Goal: Information Seeking & Learning: Learn about a topic

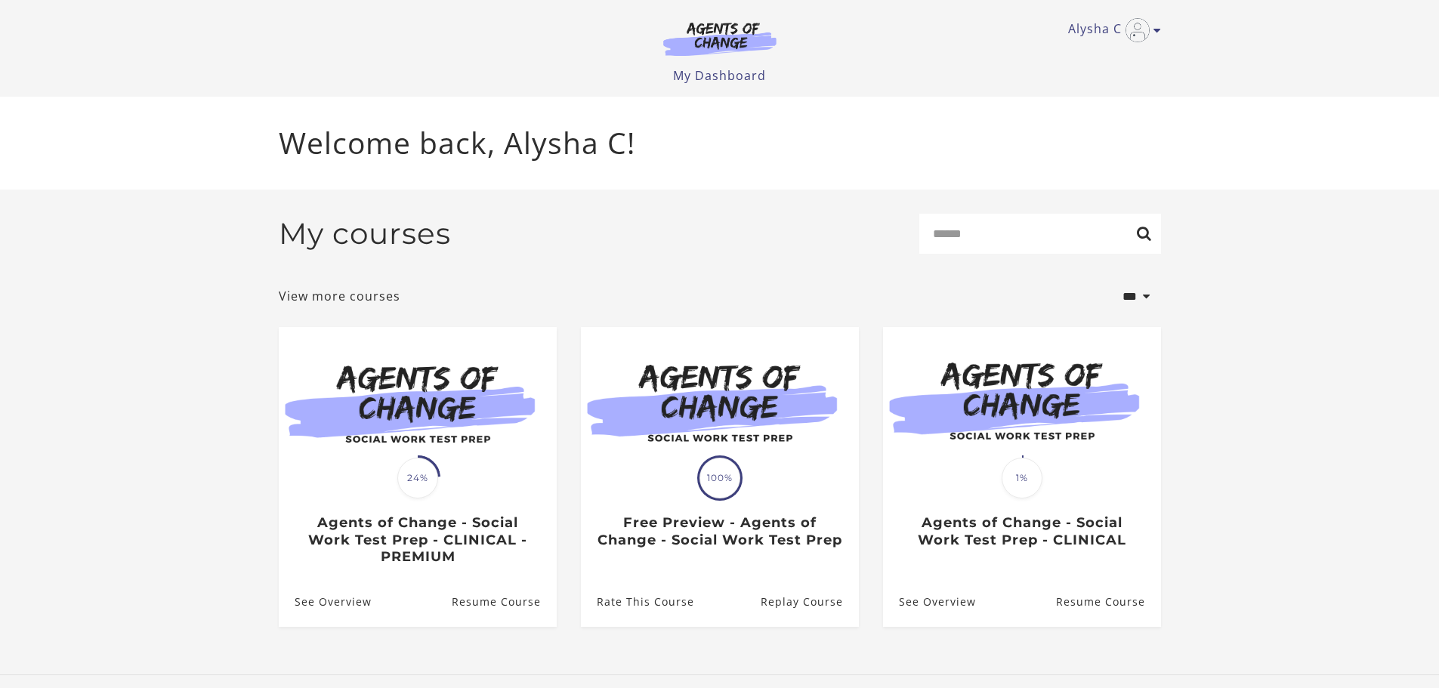
click at [425, 469] on span "24%" at bounding box center [417, 478] width 41 height 41
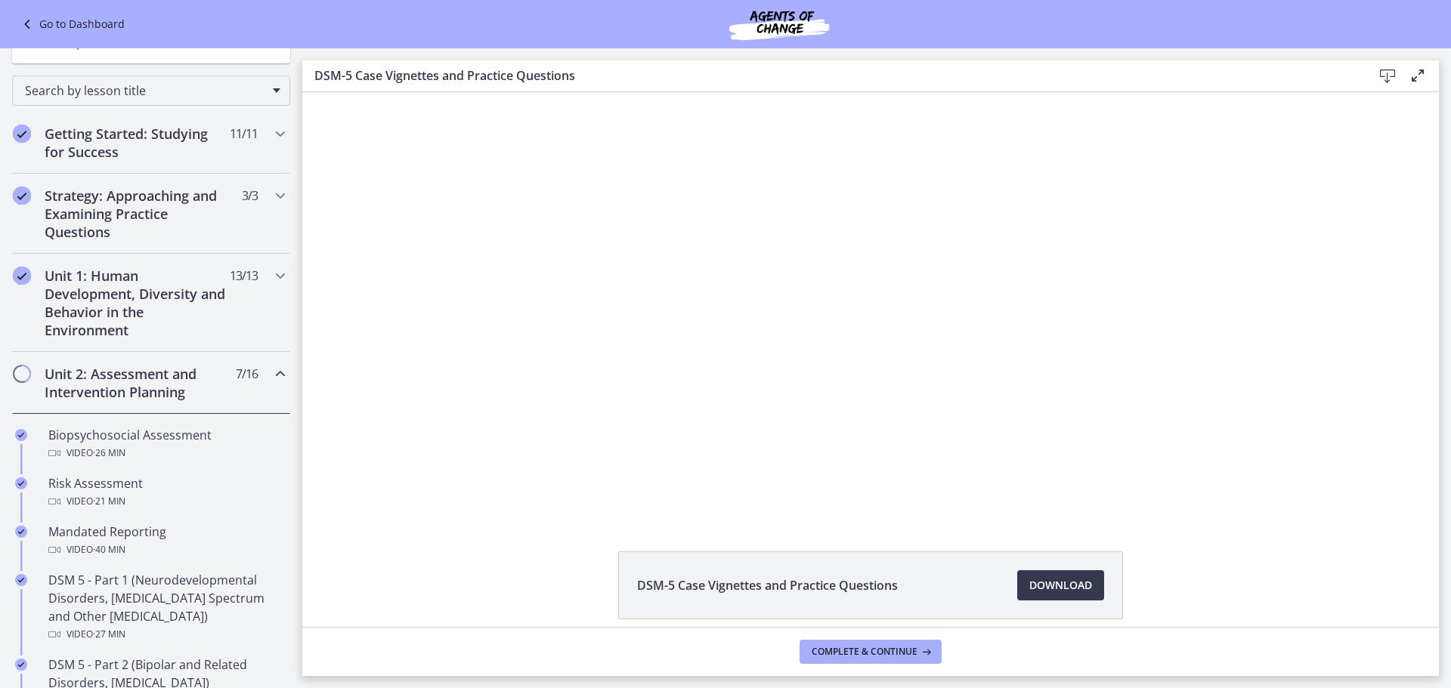
scroll to position [151, 0]
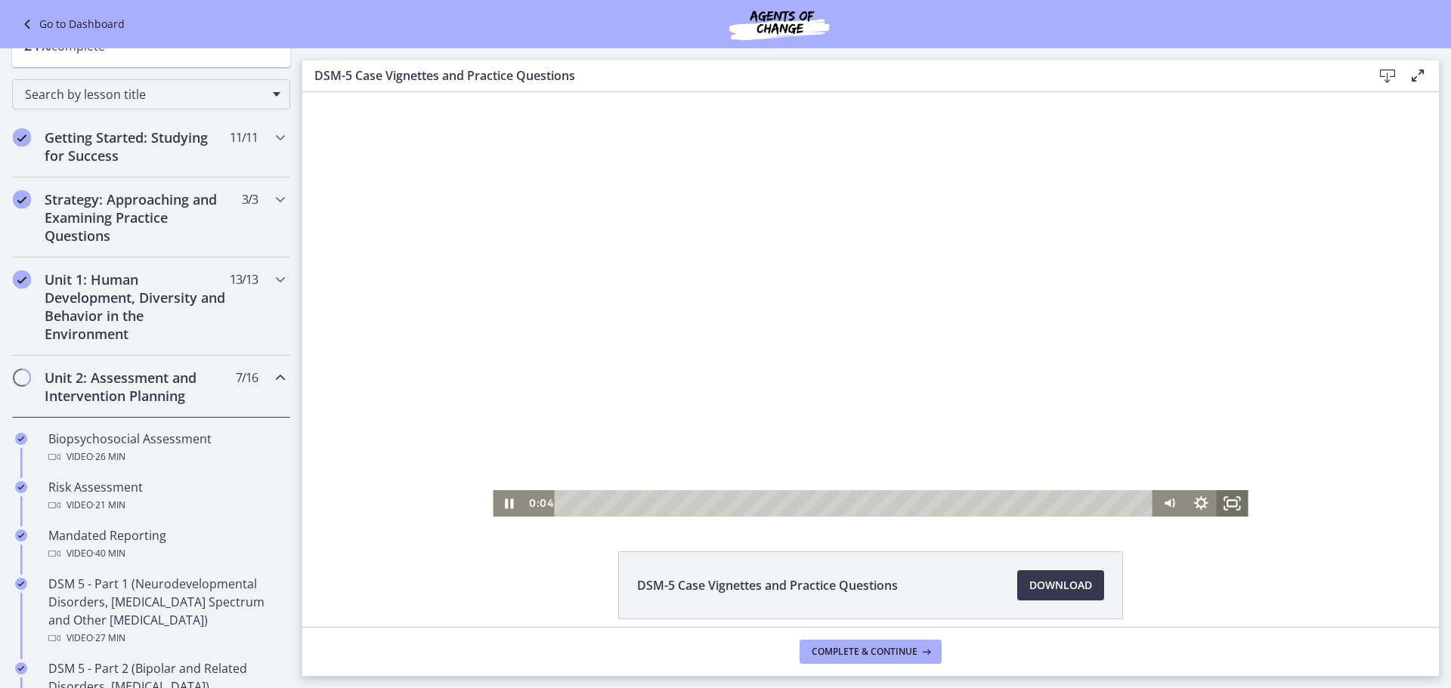
click at [1229, 499] on icon "Fullscreen" at bounding box center [1232, 503] width 32 height 26
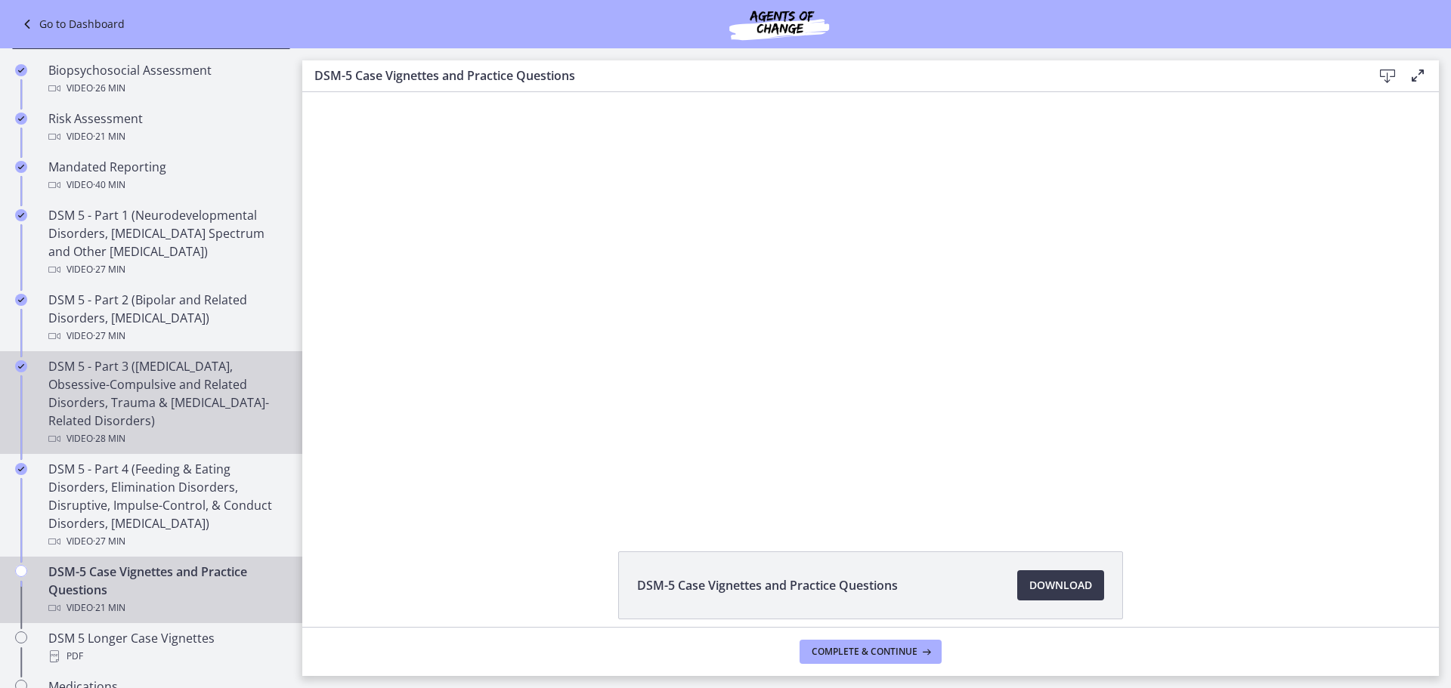
scroll to position [529, 0]
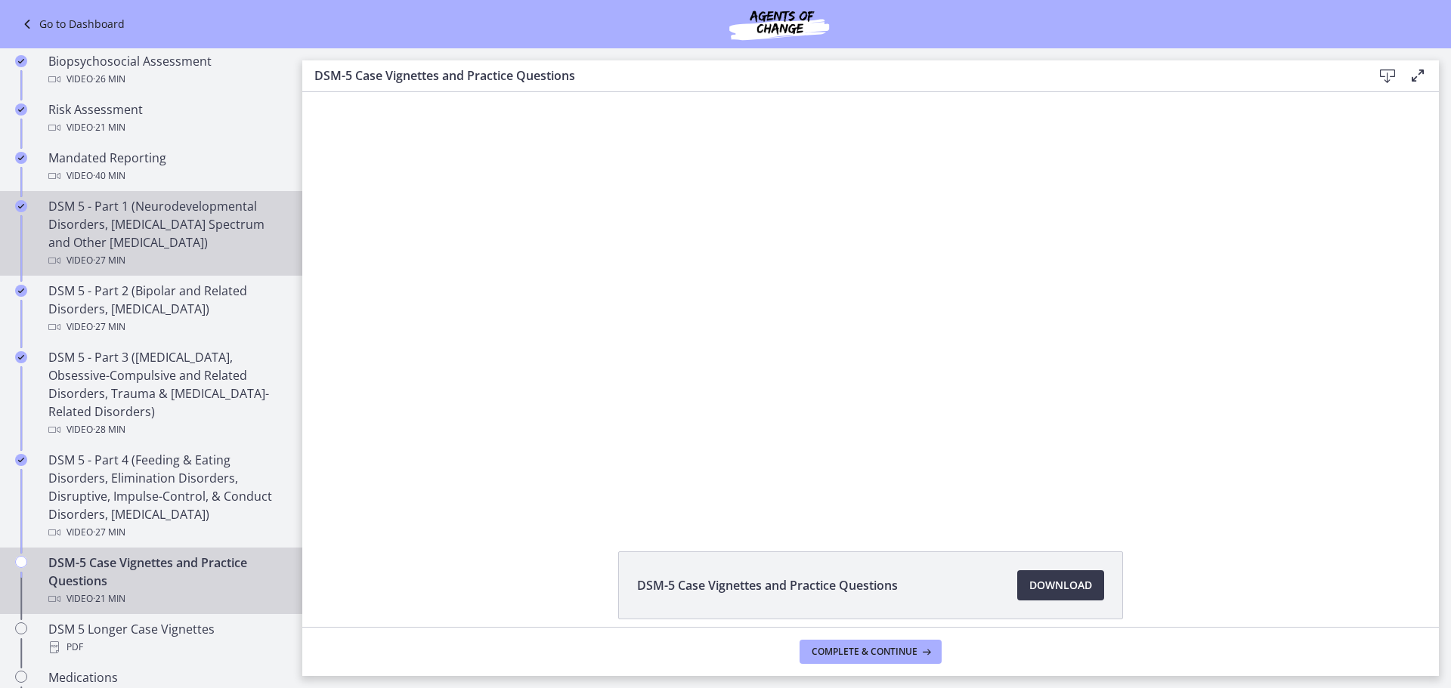
click at [186, 248] on div "DSM 5 - Part 1 (Neurodevelopmental Disorders, [MEDICAL_DATA] Spectrum and Other…" at bounding box center [166, 233] width 236 height 73
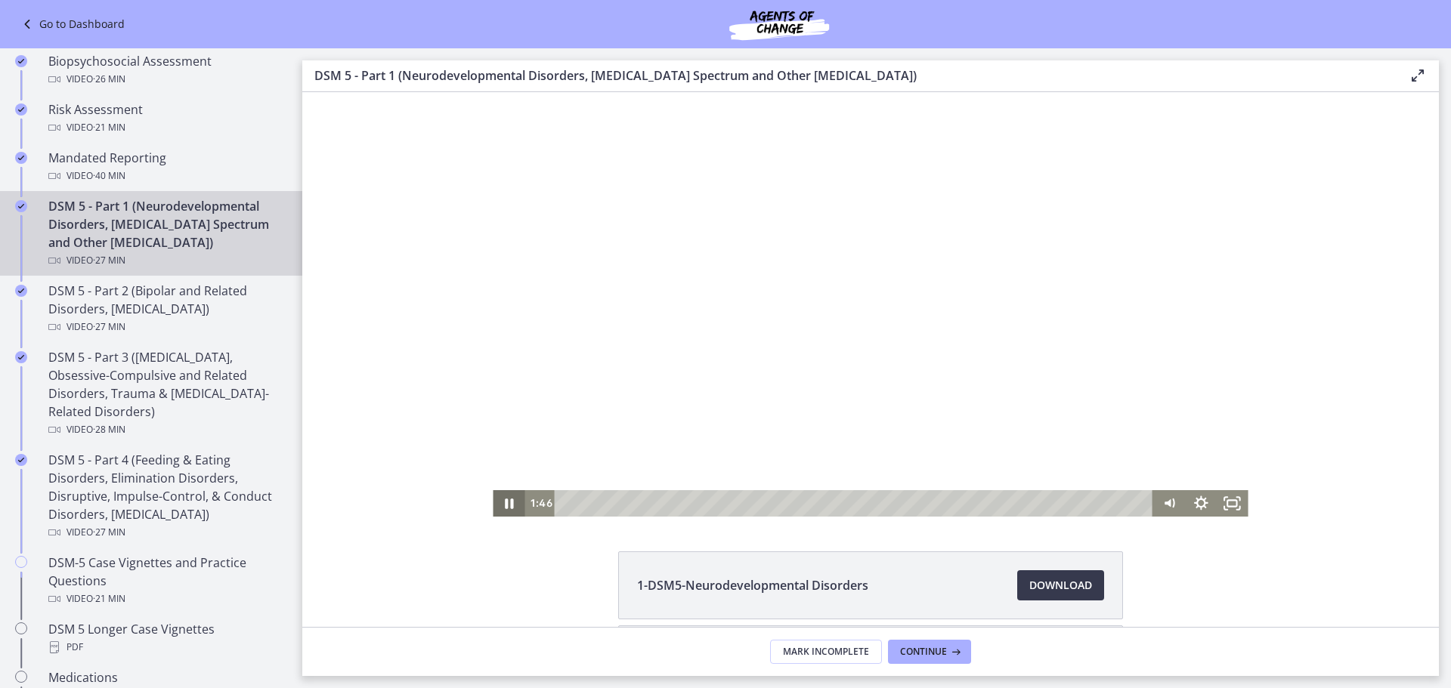
click at [508, 508] on icon "Pause" at bounding box center [509, 503] width 32 height 26
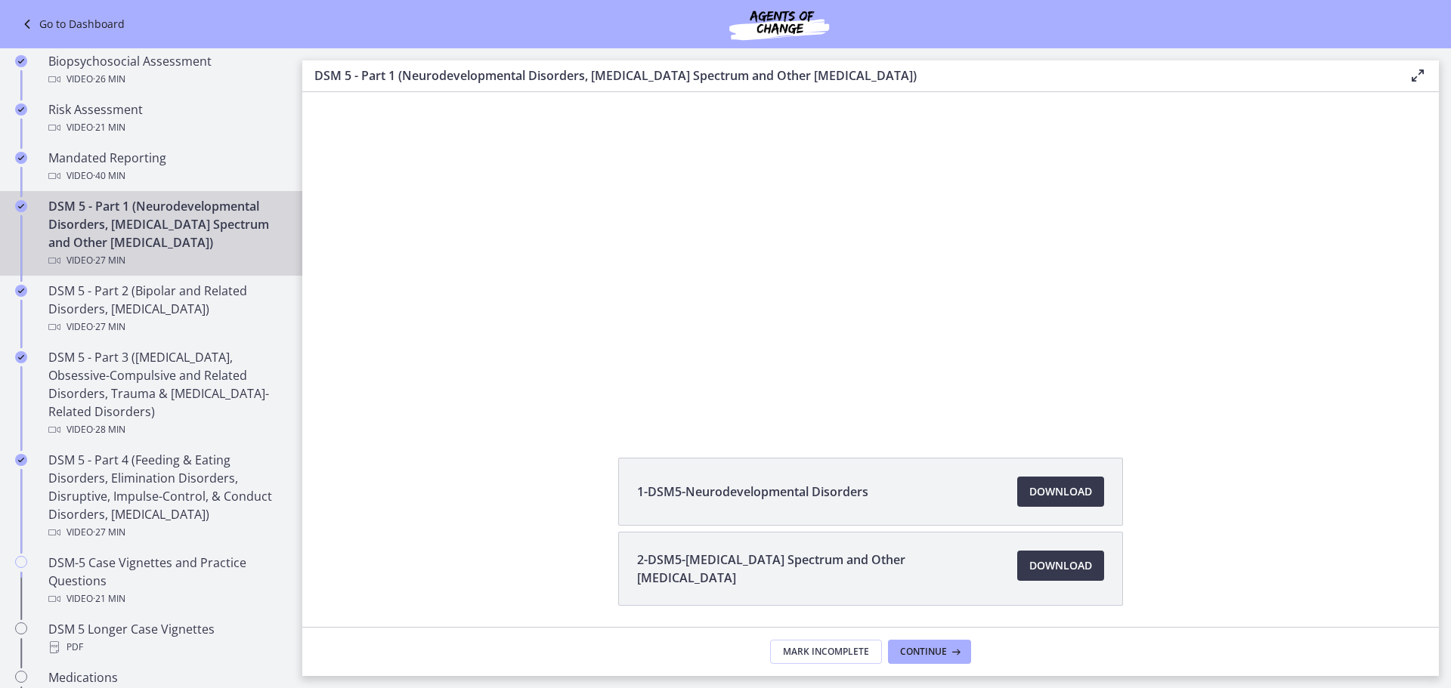
scroll to position [145, 0]
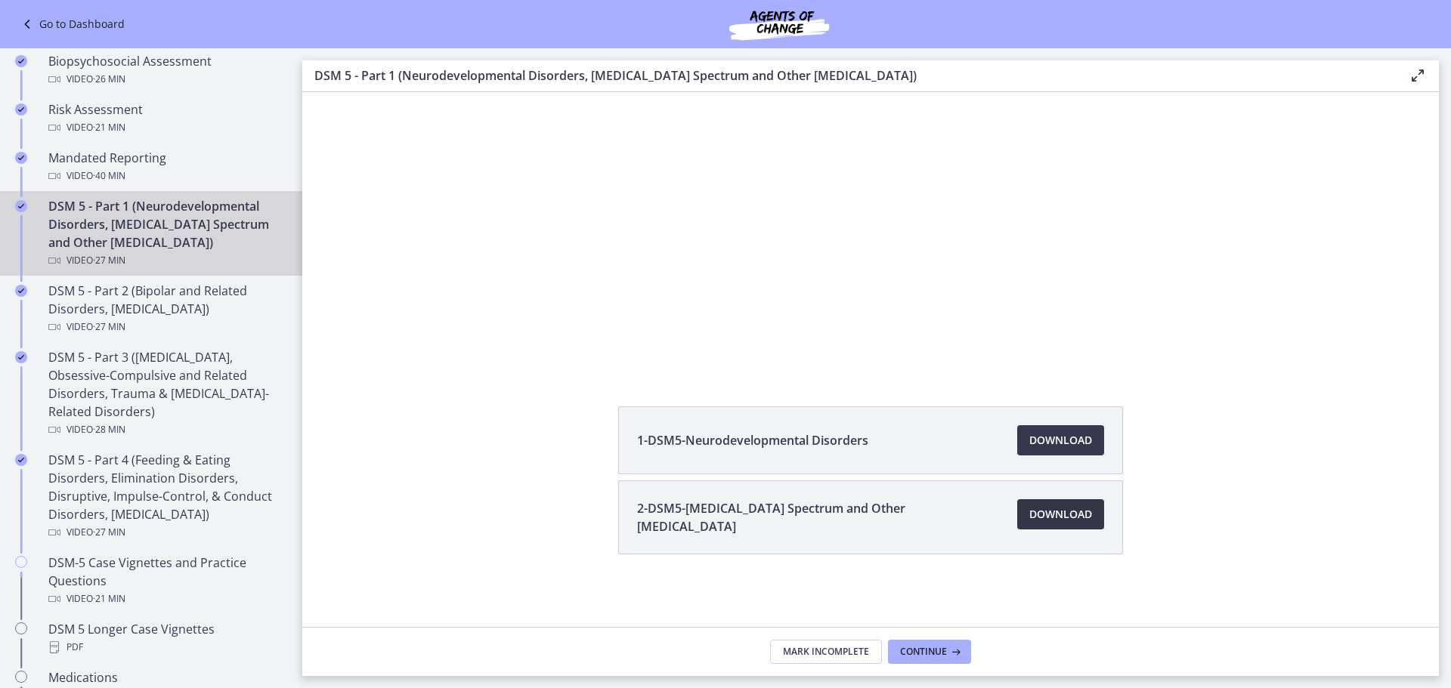
click at [1052, 525] on link "Download Opens in a new window" at bounding box center [1060, 514] width 87 height 30
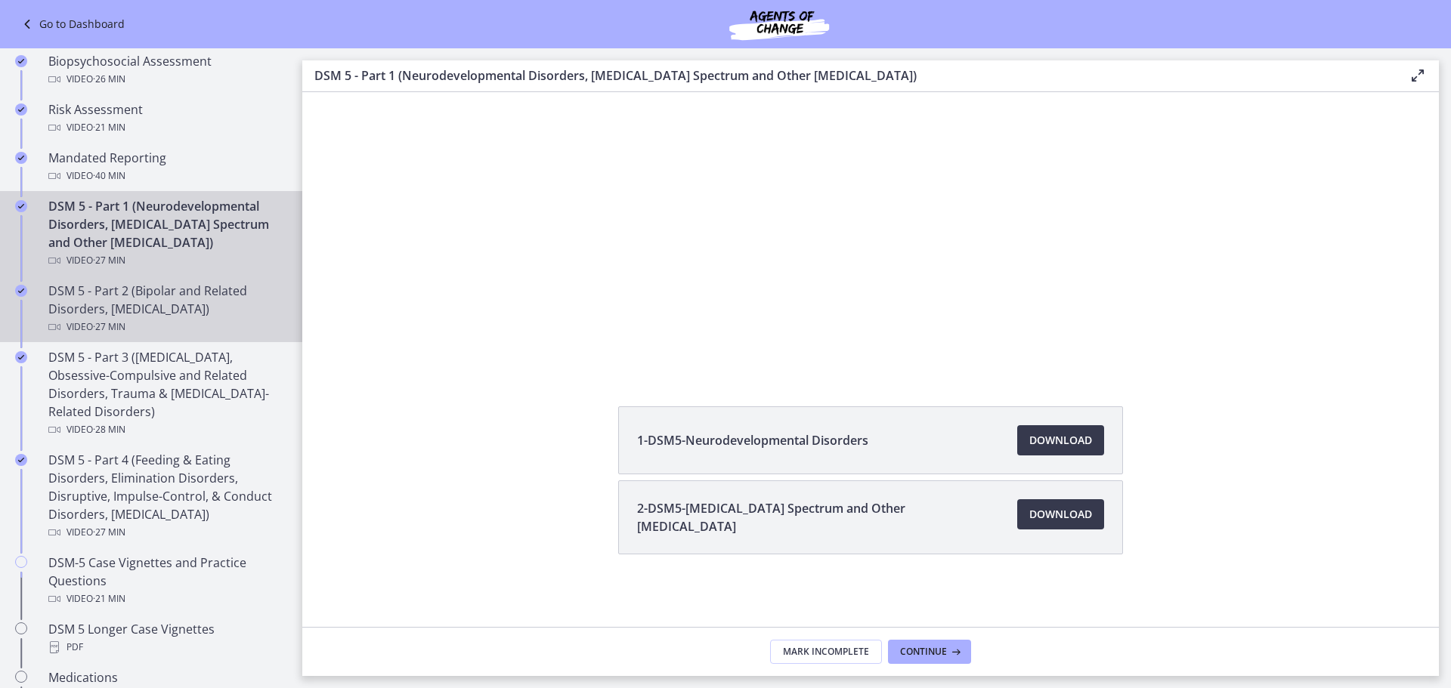
click at [186, 304] on div "DSM 5 - Part 2 (Bipolar and Related Disorders, [MEDICAL_DATA]) Video · 27 min" at bounding box center [166, 309] width 236 height 54
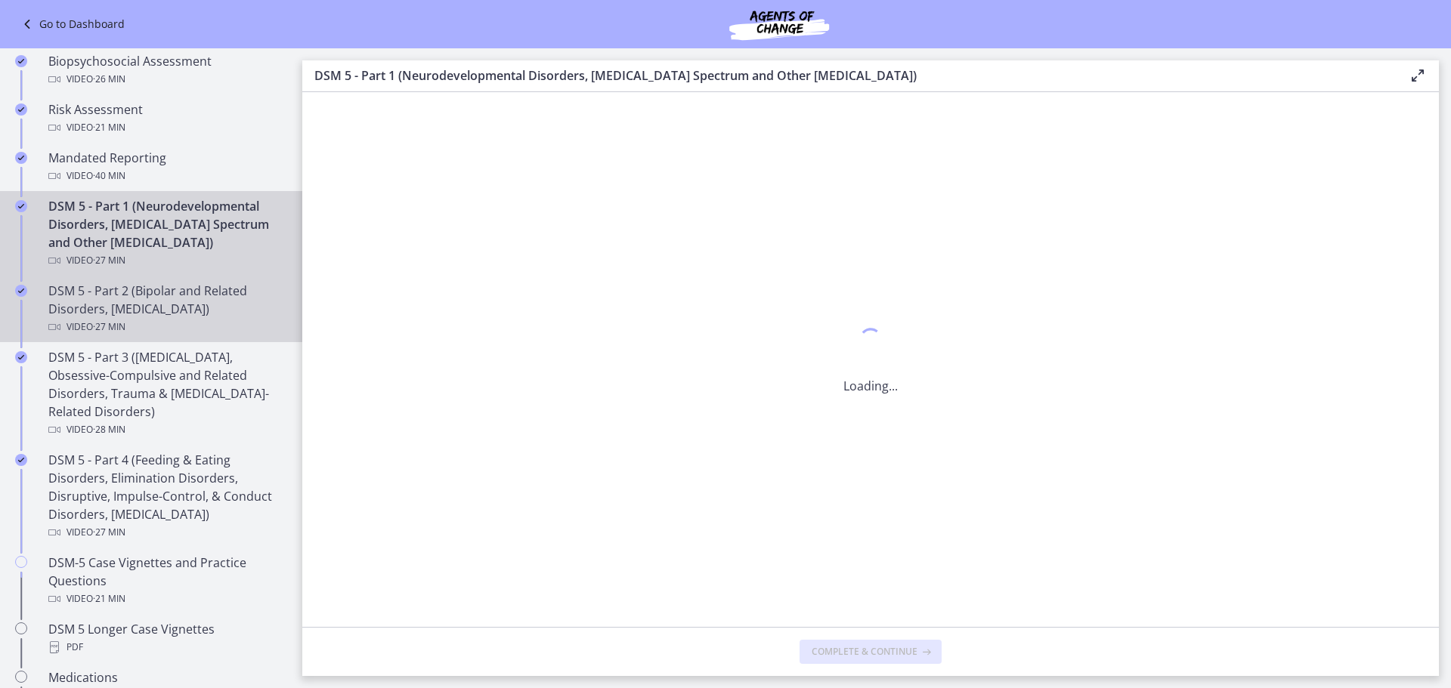
scroll to position [0, 0]
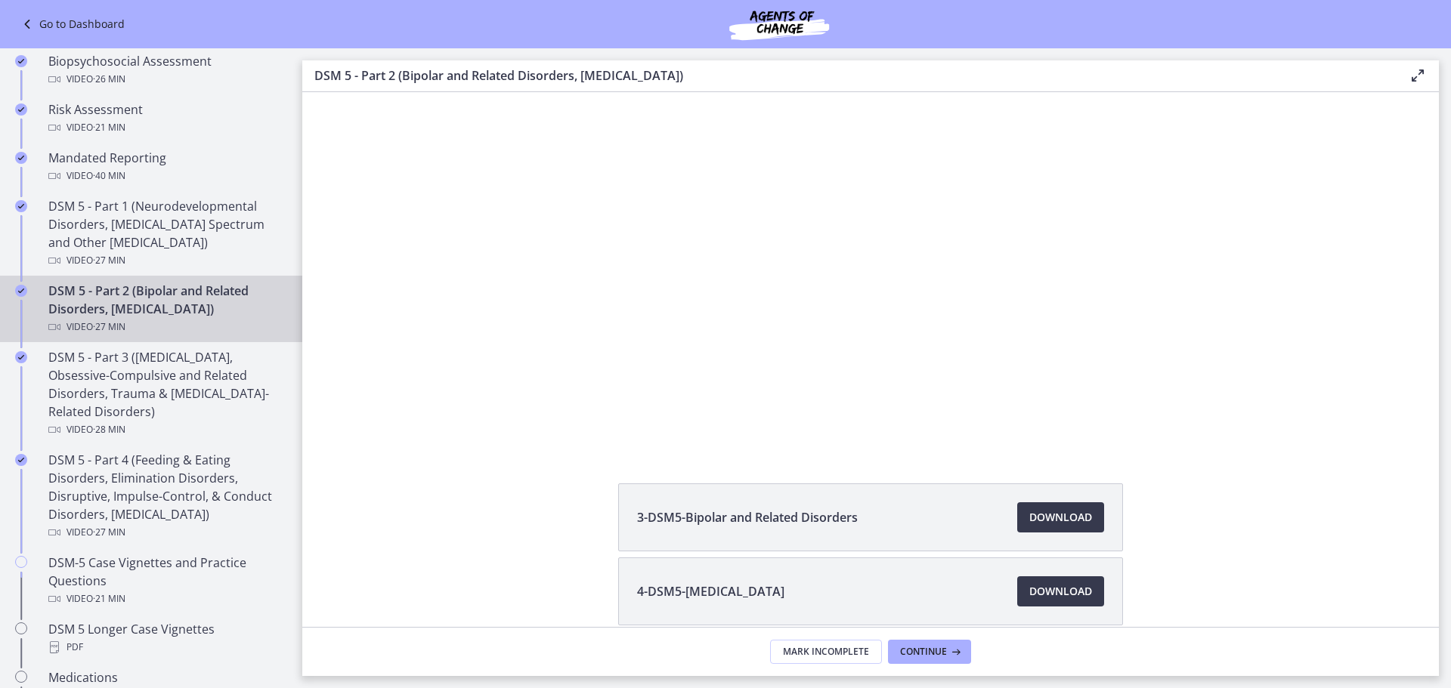
scroll to position [139, 0]
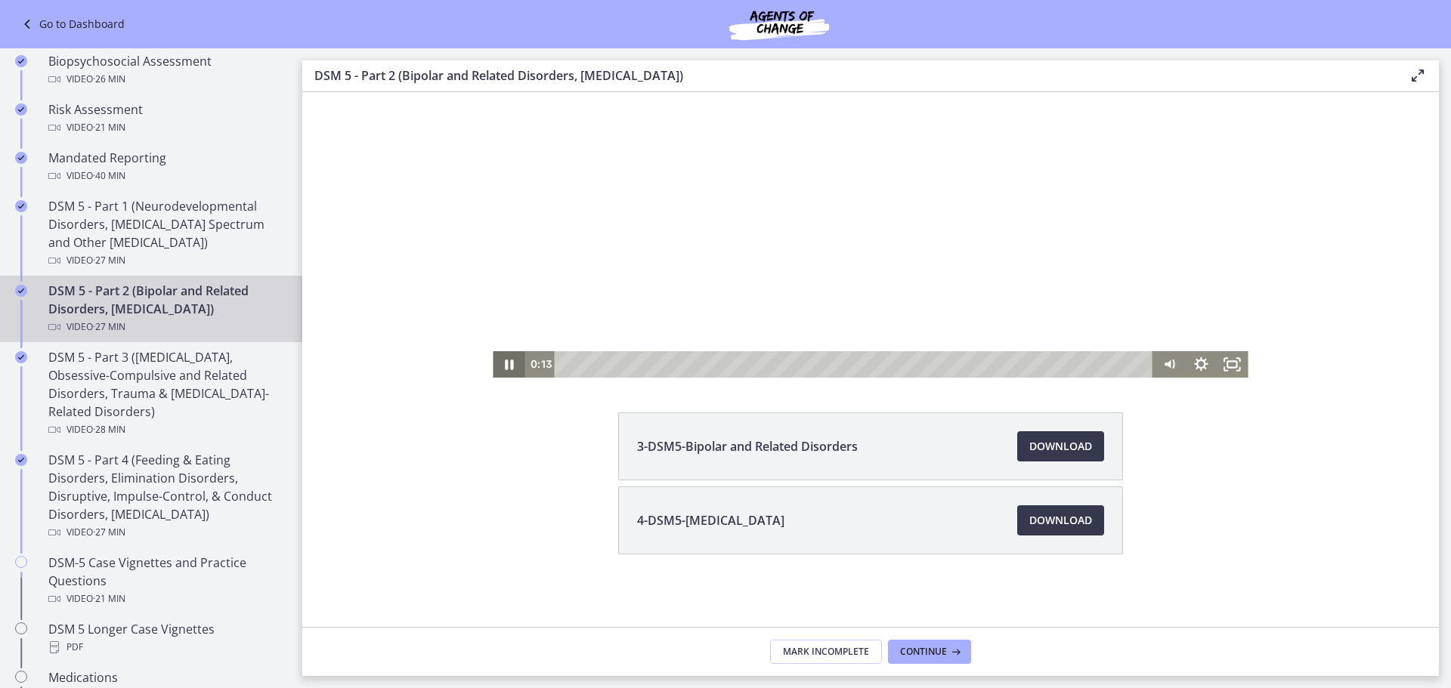
drag, startPoint x: 502, startPoint y: 363, endPoint x: 866, endPoint y: 340, distance: 364.1
click at [502, 363] on icon "Pause" at bounding box center [509, 364] width 32 height 26
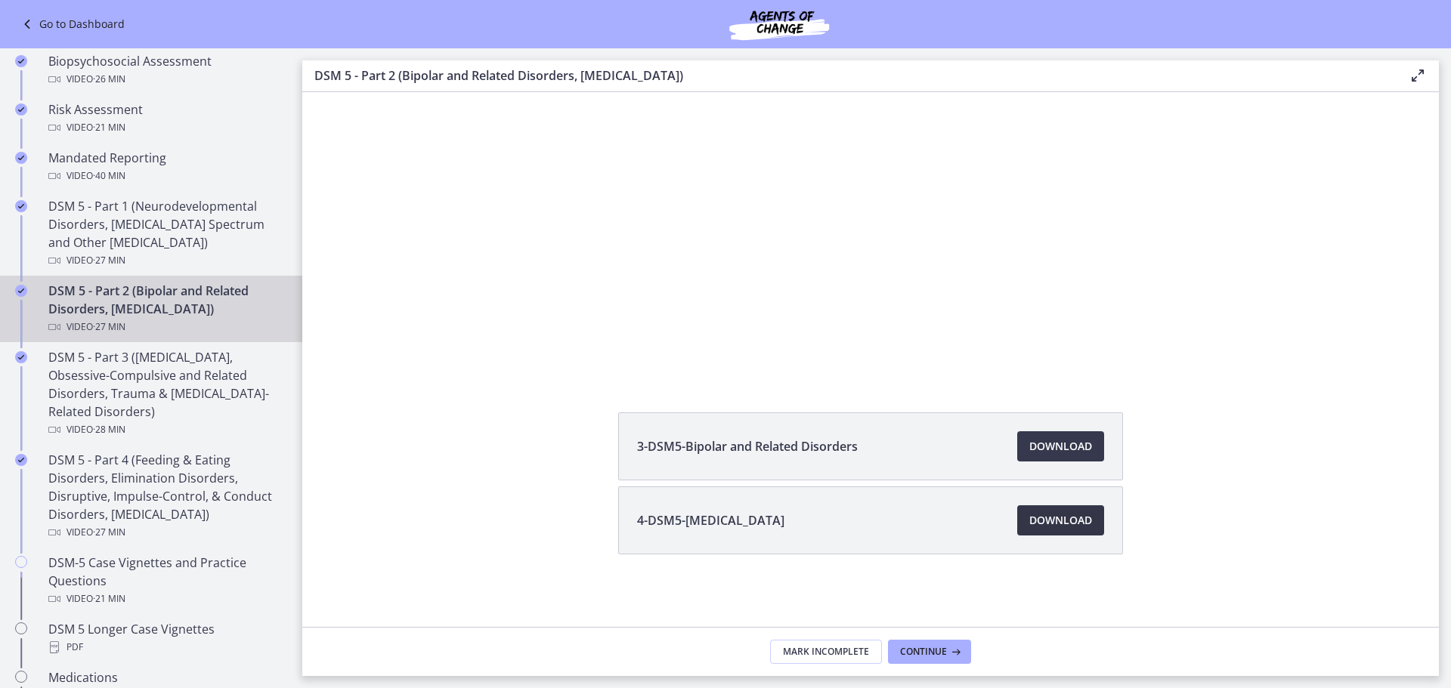
click at [1061, 527] on span "Download Opens in a new window" at bounding box center [1060, 521] width 63 height 18
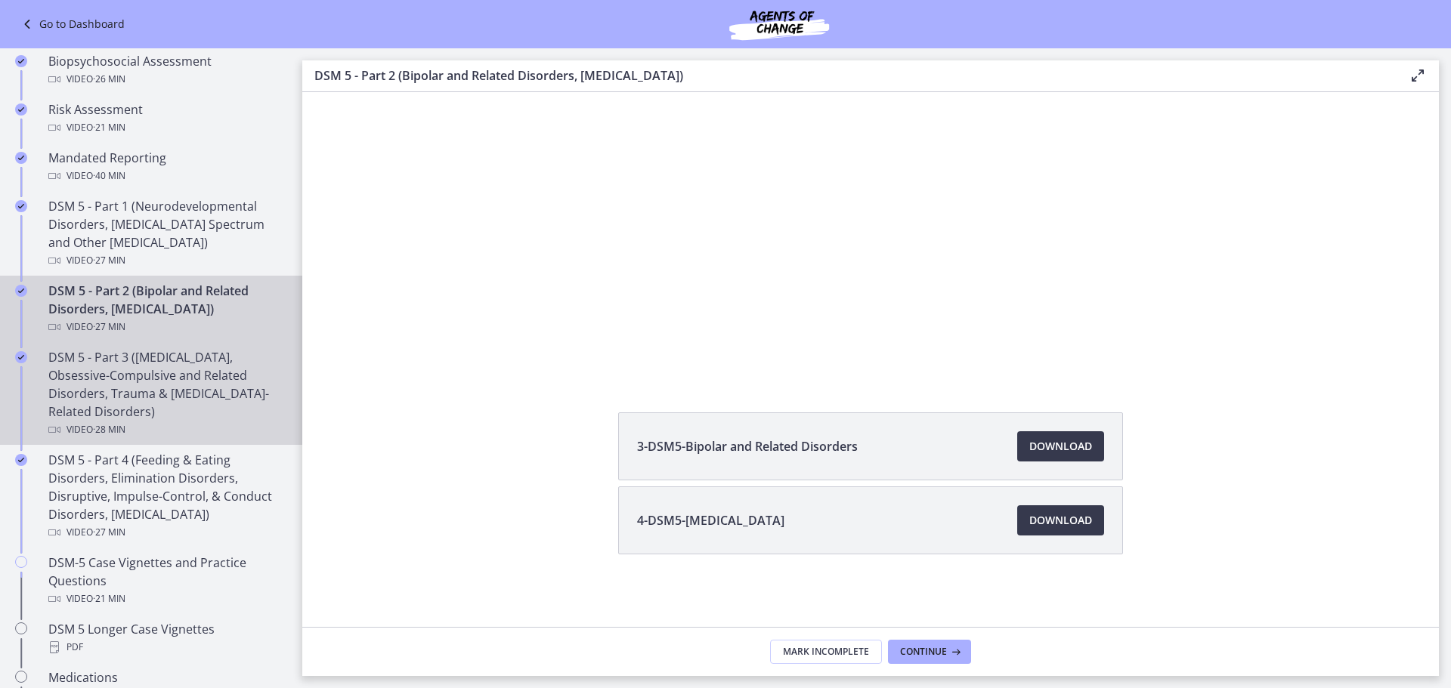
click at [205, 388] on div "DSM 5 - Part 3 ([MEDICAL_DATA], Obsessive-Compulsive and Related Disorders, Tra…" at bounding box center [166, 393] width 236 height 91
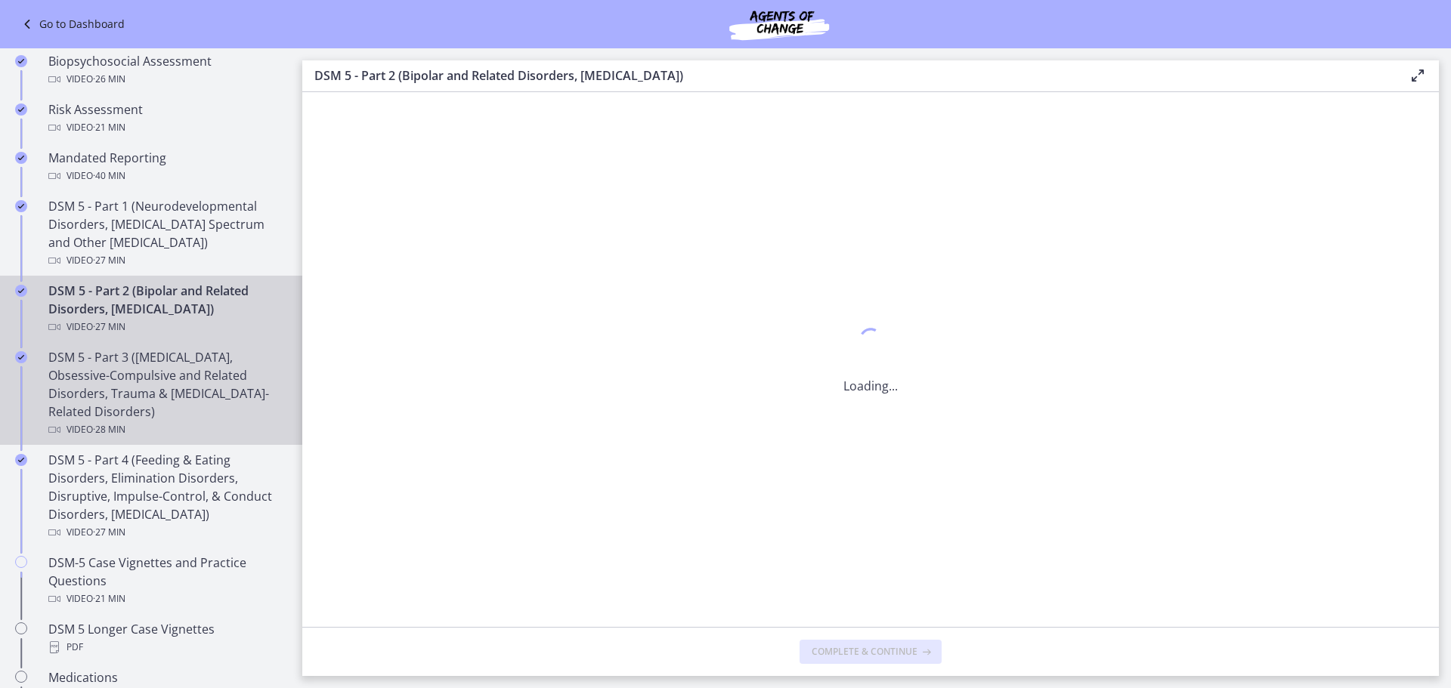
scroll to position [0, 0]
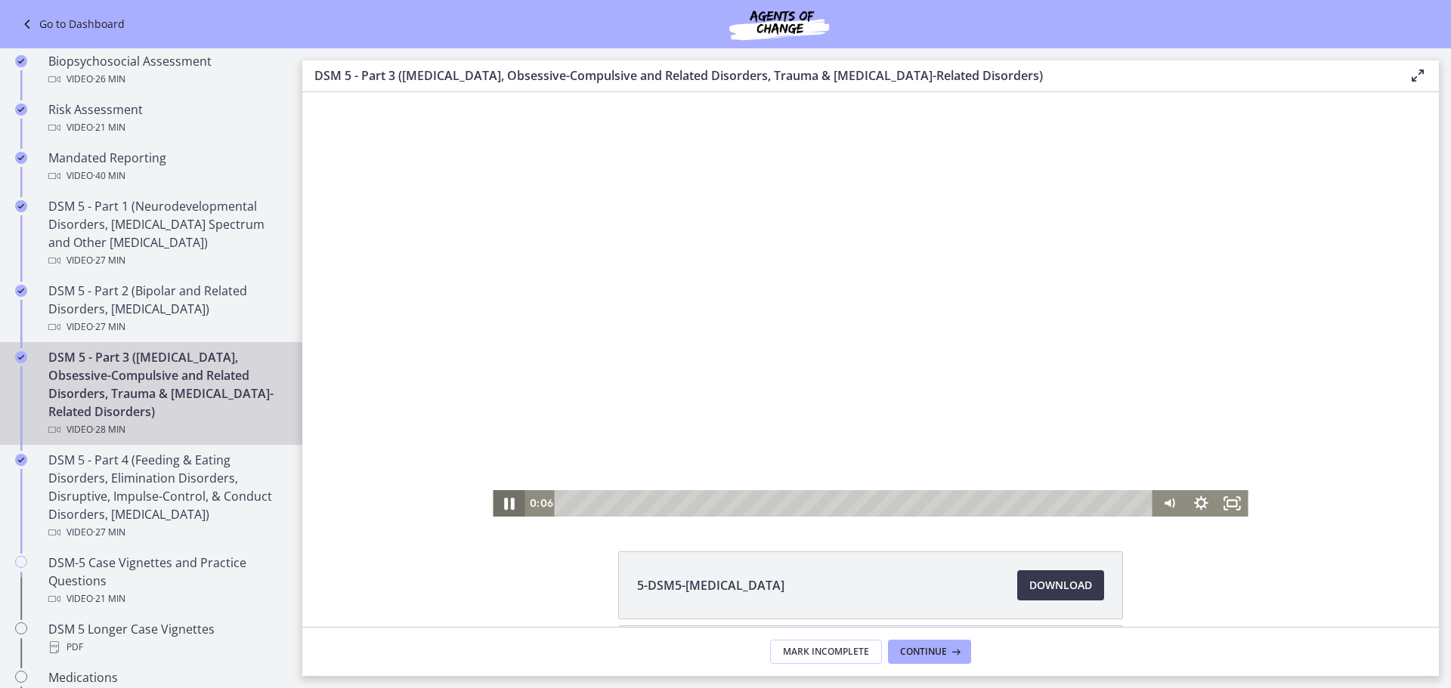
click at [497, 499] on icon "Pause" at bounding box center [509, 503] width 38 height 32
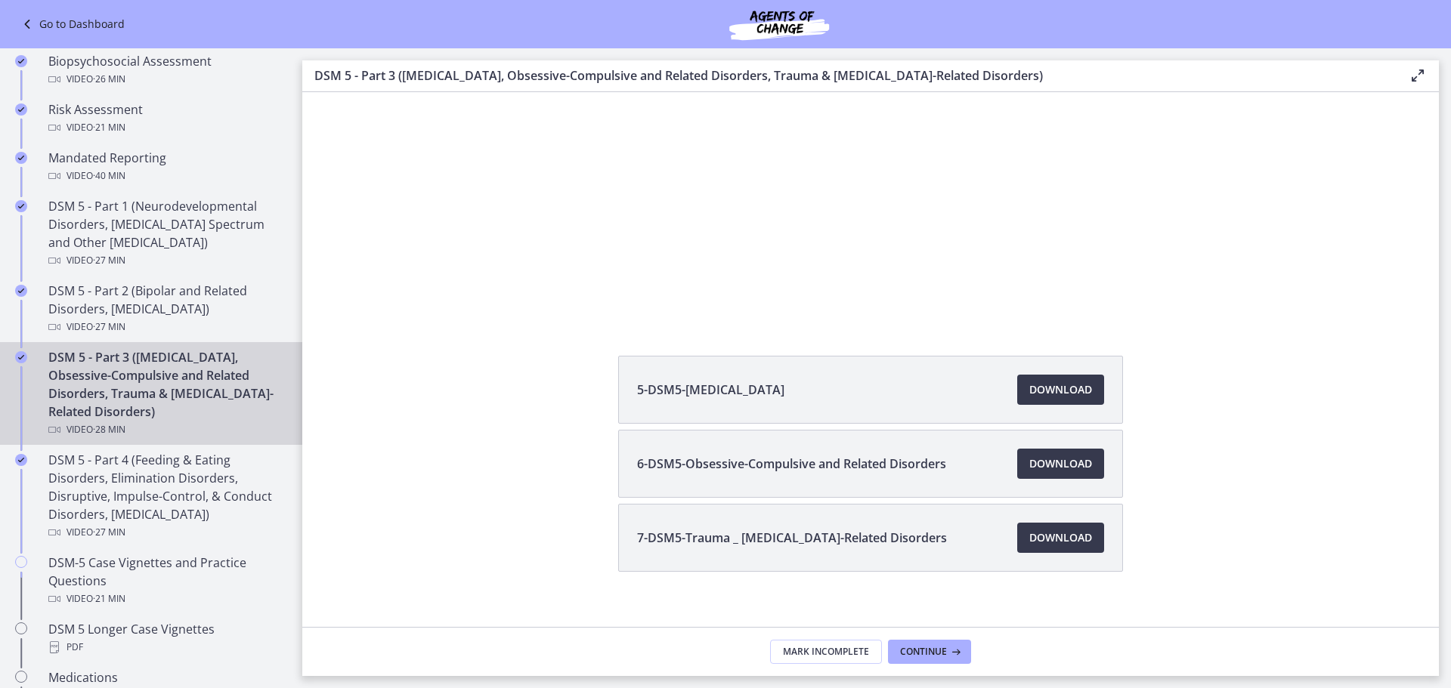
scroll to position [213, 0]
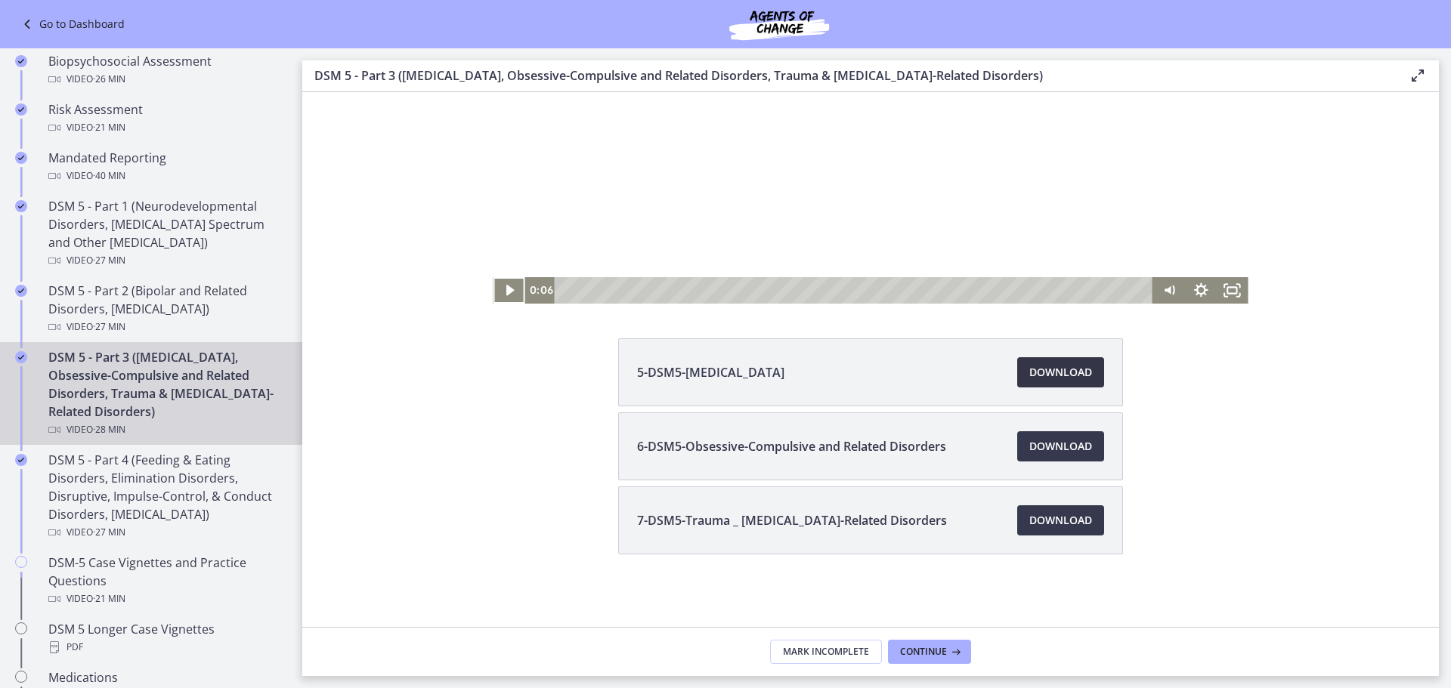
click at [1050, 382] on link "Download Opens in a new window" at bounding box center [1060, 372] width 87 height 30
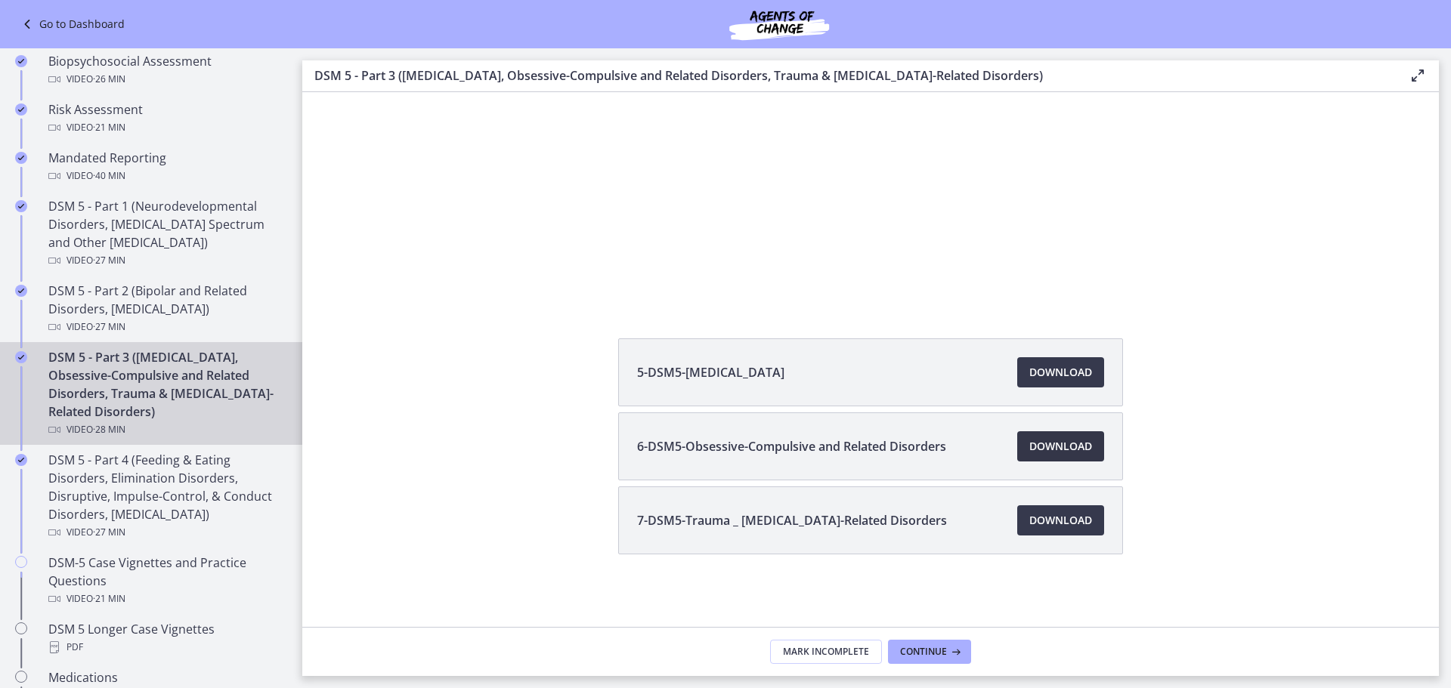
click at [1080, 440] on span "Download Opens in a new window" at bounding box center [1060, 446] width 63 height 18
click at [1056, 521] on span "Download Opens in a new window" at bounding box center [1060, 521] width 63 height 18
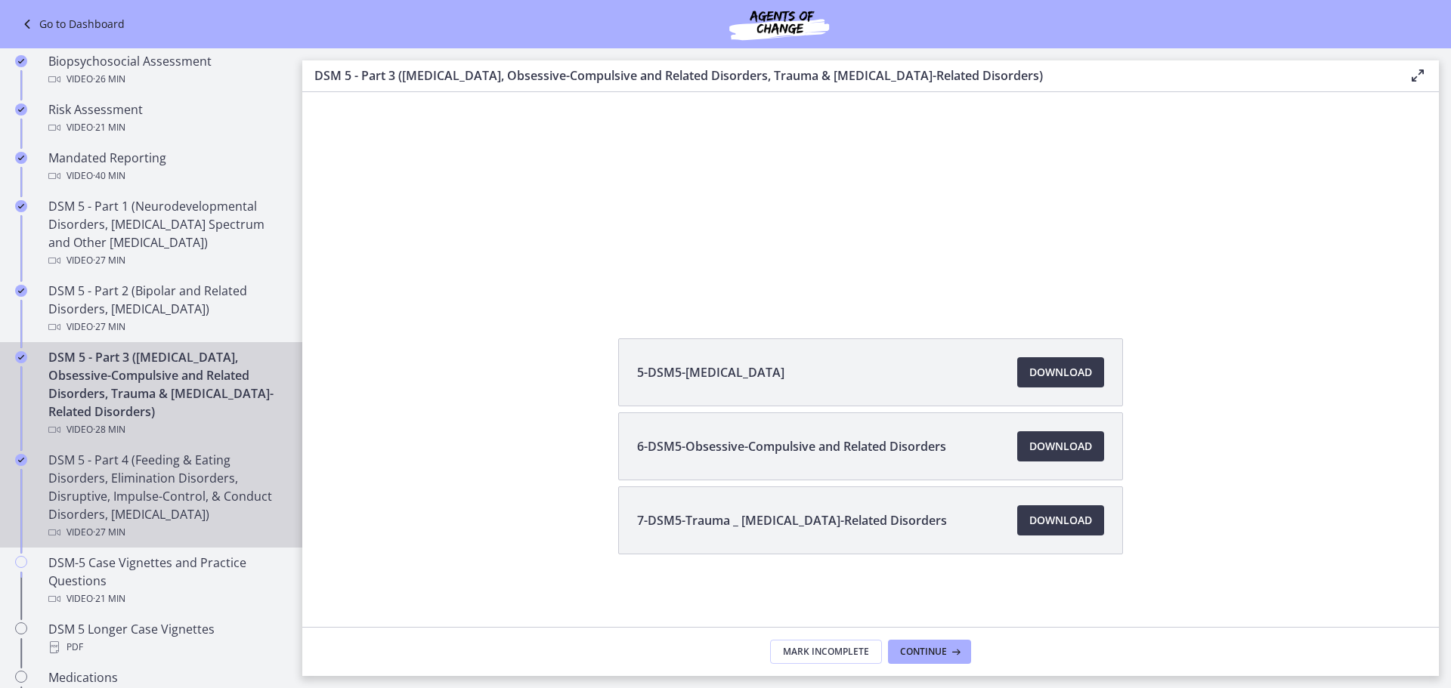
click at [120, 481] on div "DSM 5 - Part 4 (Feeding & Eating Disorders, Elimination Disorders, Disruptive, …" at bounding box center [166, 496] width 236 height 91
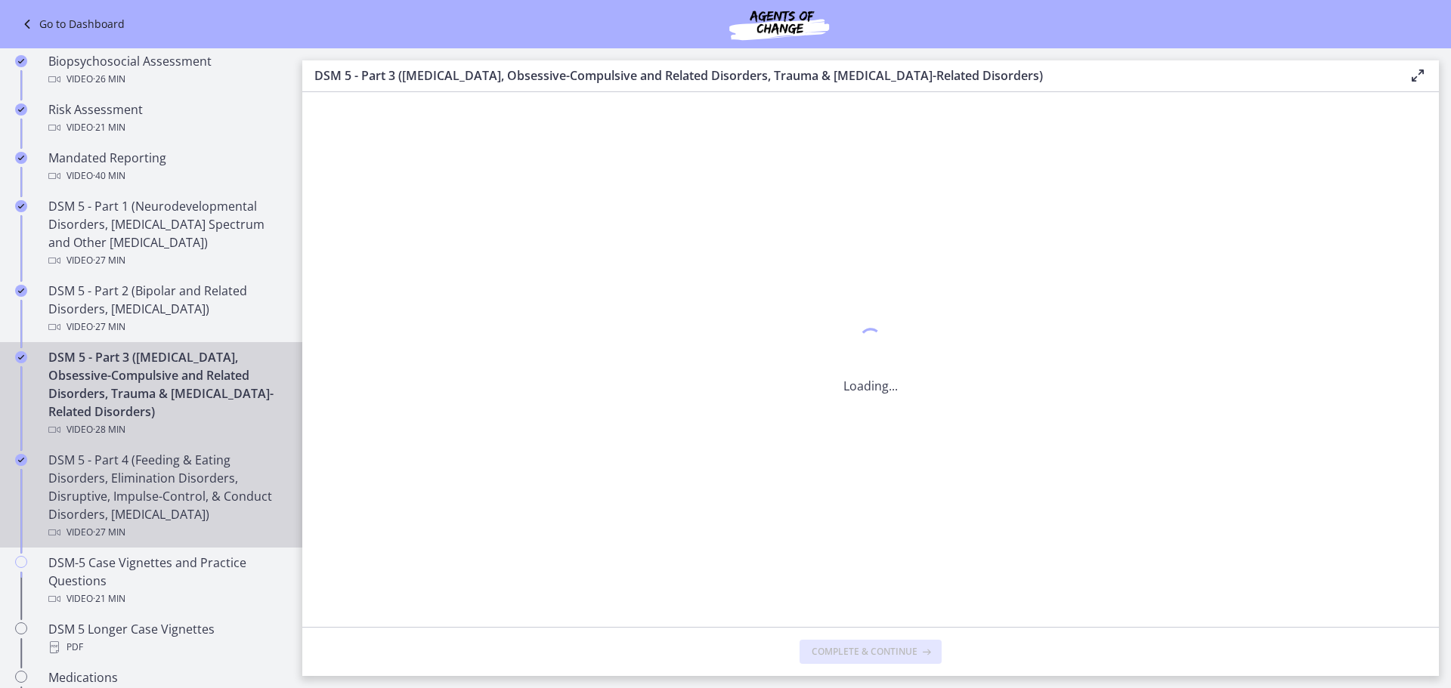
scroll to position [0, 0]
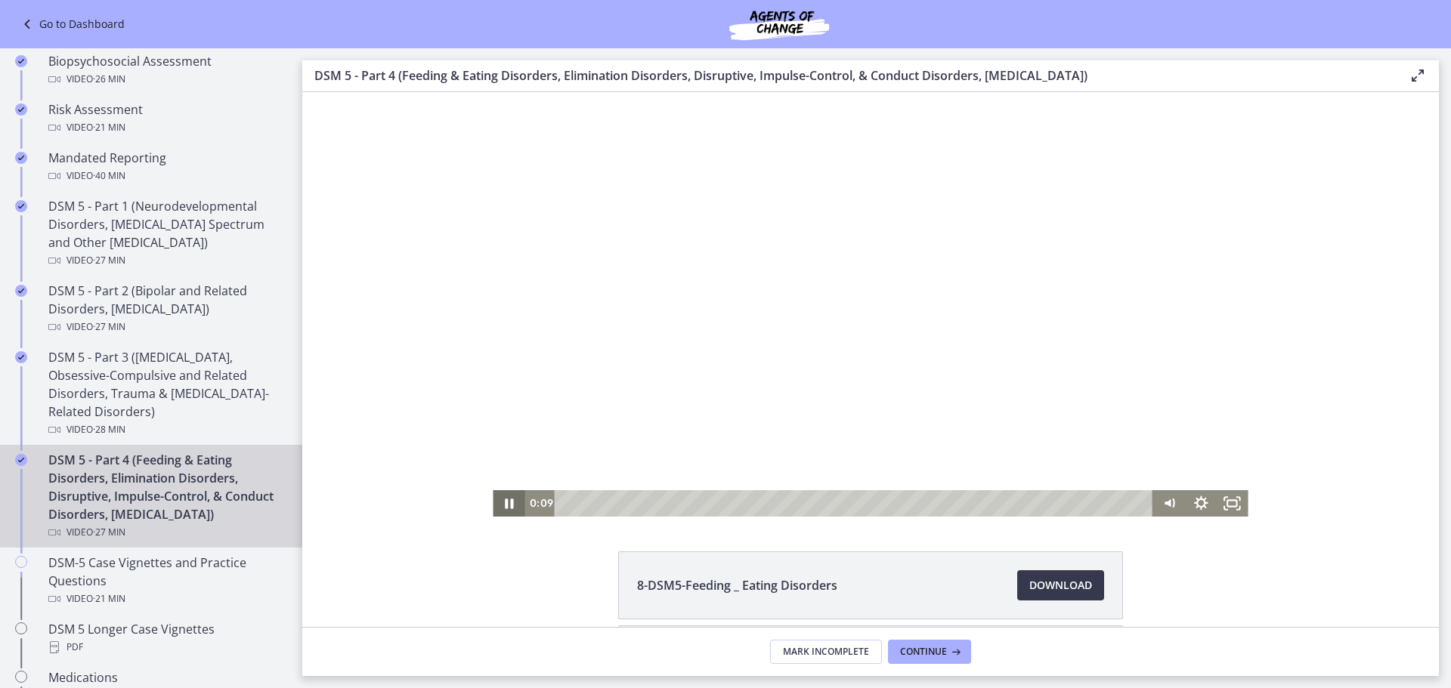
click at [498, 499] on icon "Pause" at bounding box center [509, 503] width 32 height 26
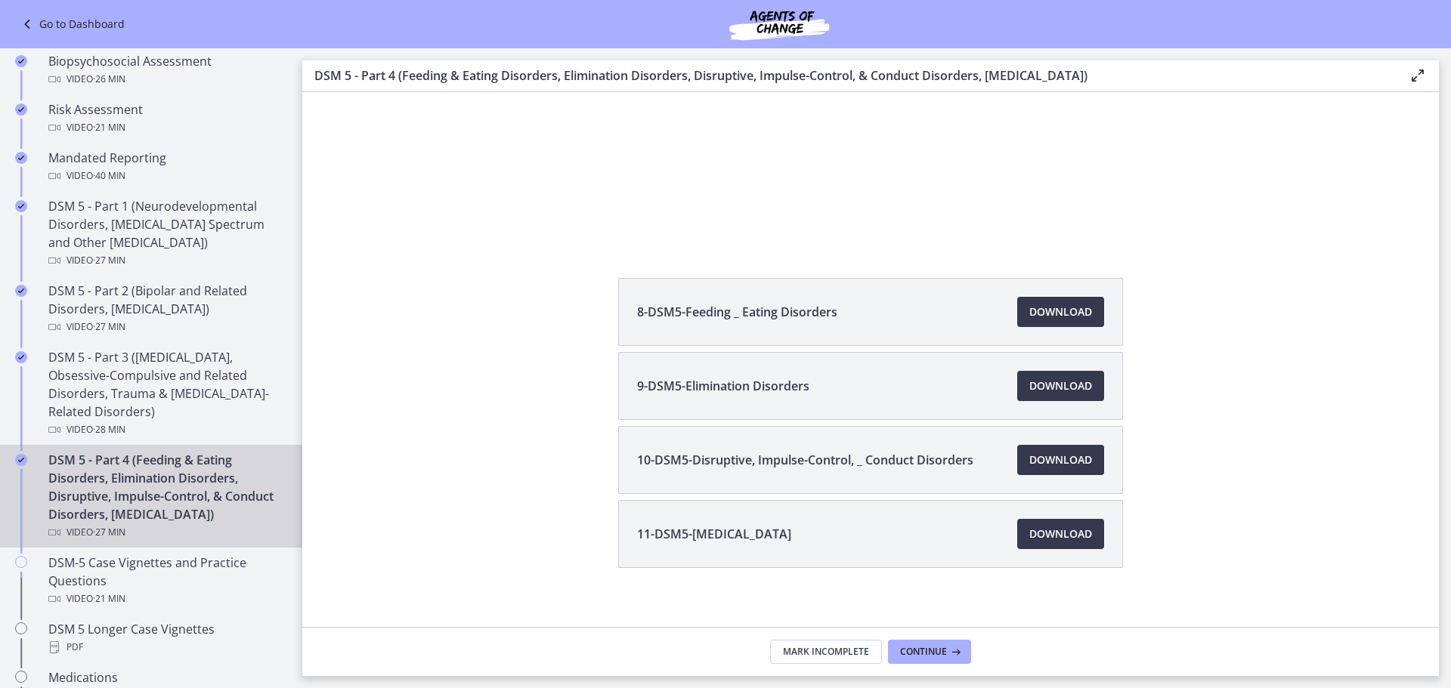
scroll to position [287, 0]
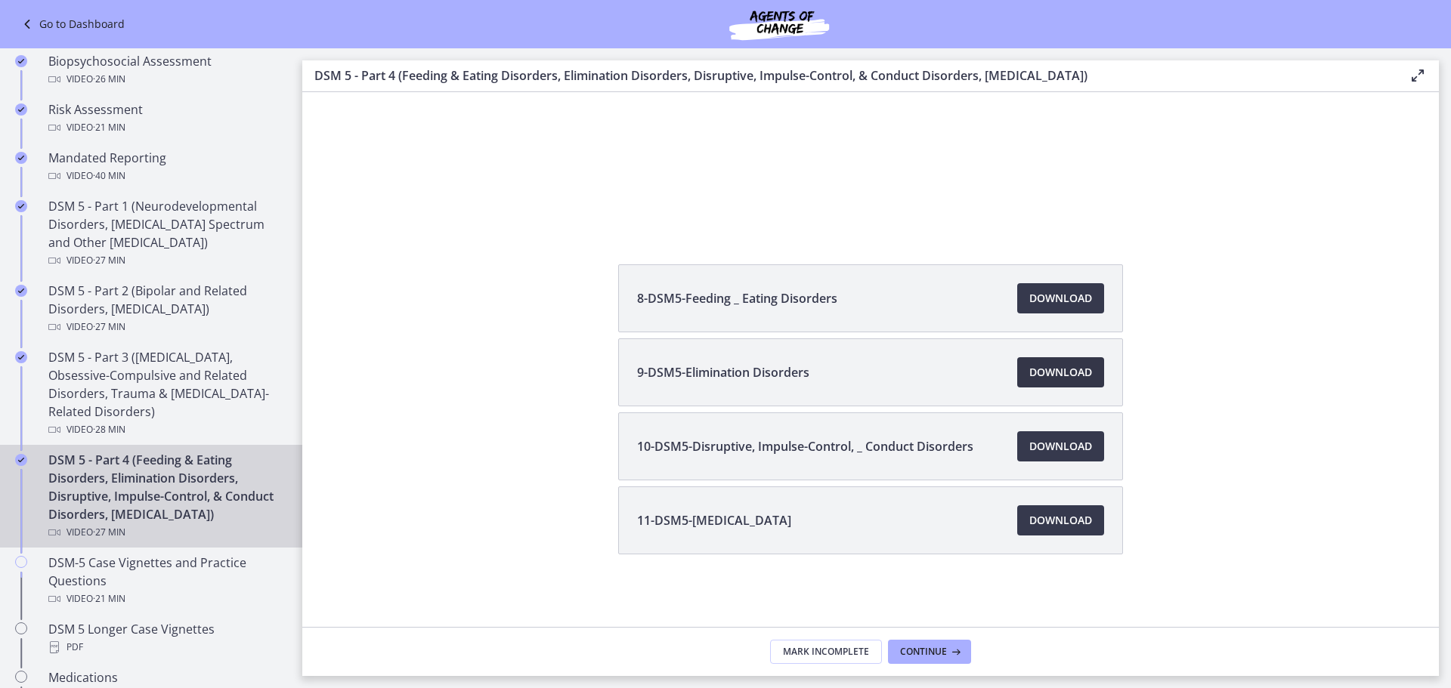
click at [1031, 369] on span "Download Opens in a new window" at bounding box center [1060, 372] width 63 height 18
click at [1068, 443] on span "Download Opens in a new window" at bounding box center [1060, 446] width 63 height 18
click at [1080, 516] on span "Download Opens in a new window" at bounding box center [1060, 521] width 63 height 18
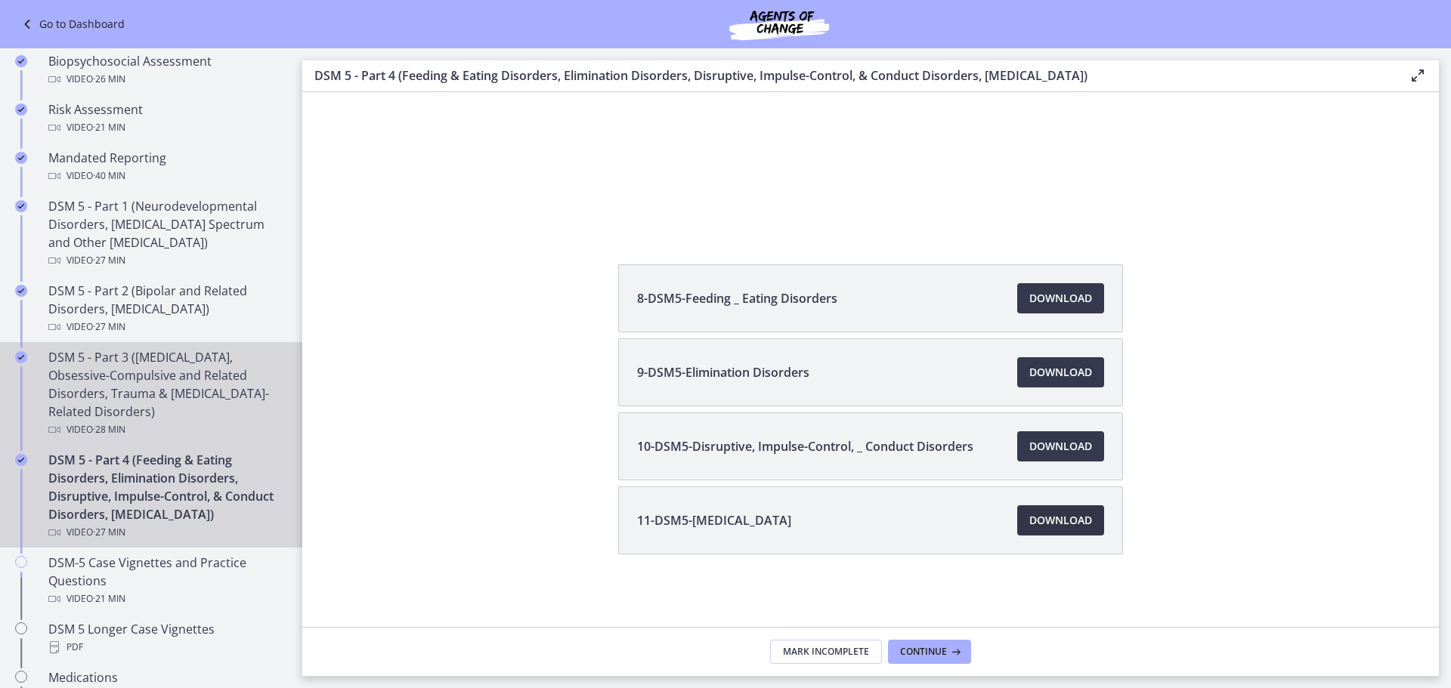
scroll to position [831, 0]
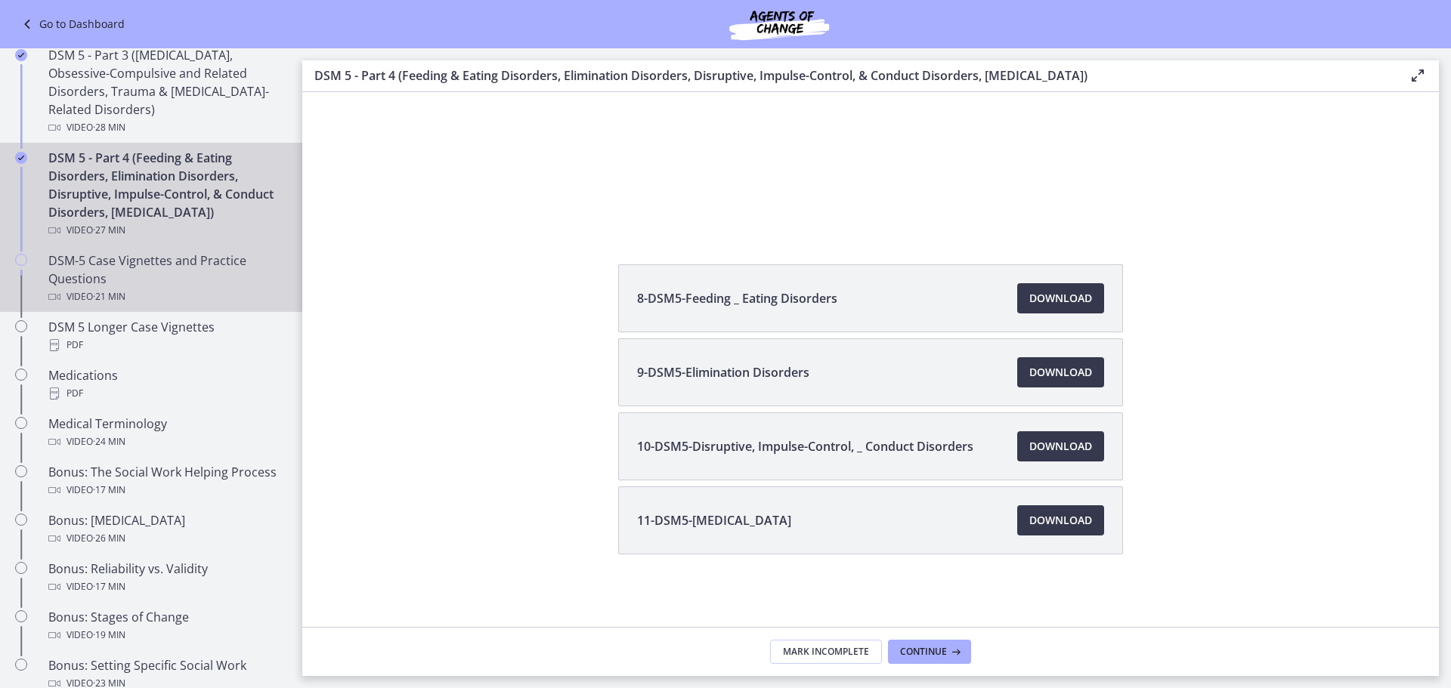
click at [175, 292] on div "DSM-5 Case Vignettes and Practice Questions Video · 21 min" at bounding box center [166, 279] width 236 height 54
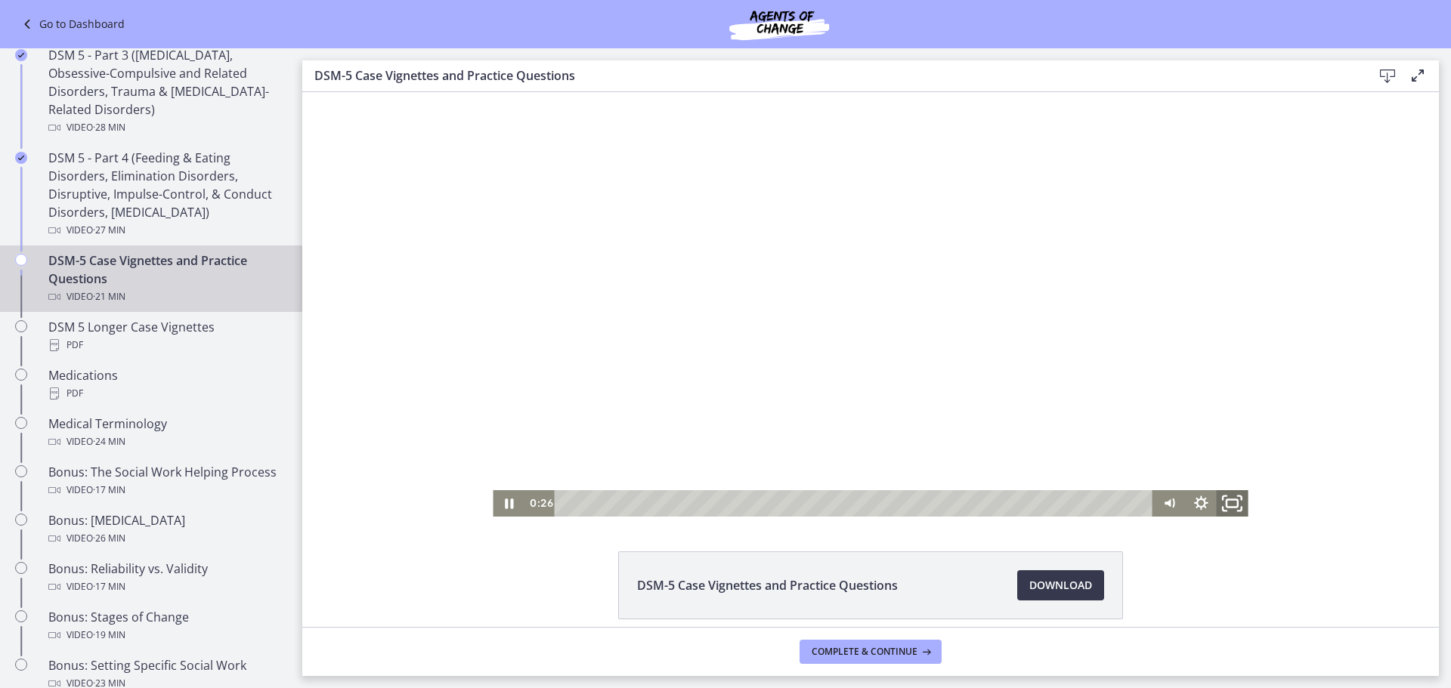
drag, startPoint x: 1538, startPoint y: 609, endPoint x: 1229, endPoint y: 509, distance: 324.0
click at [1229, 509] on icon "Fullscreen" at bounding box center [1232, 503] width 38 height 32
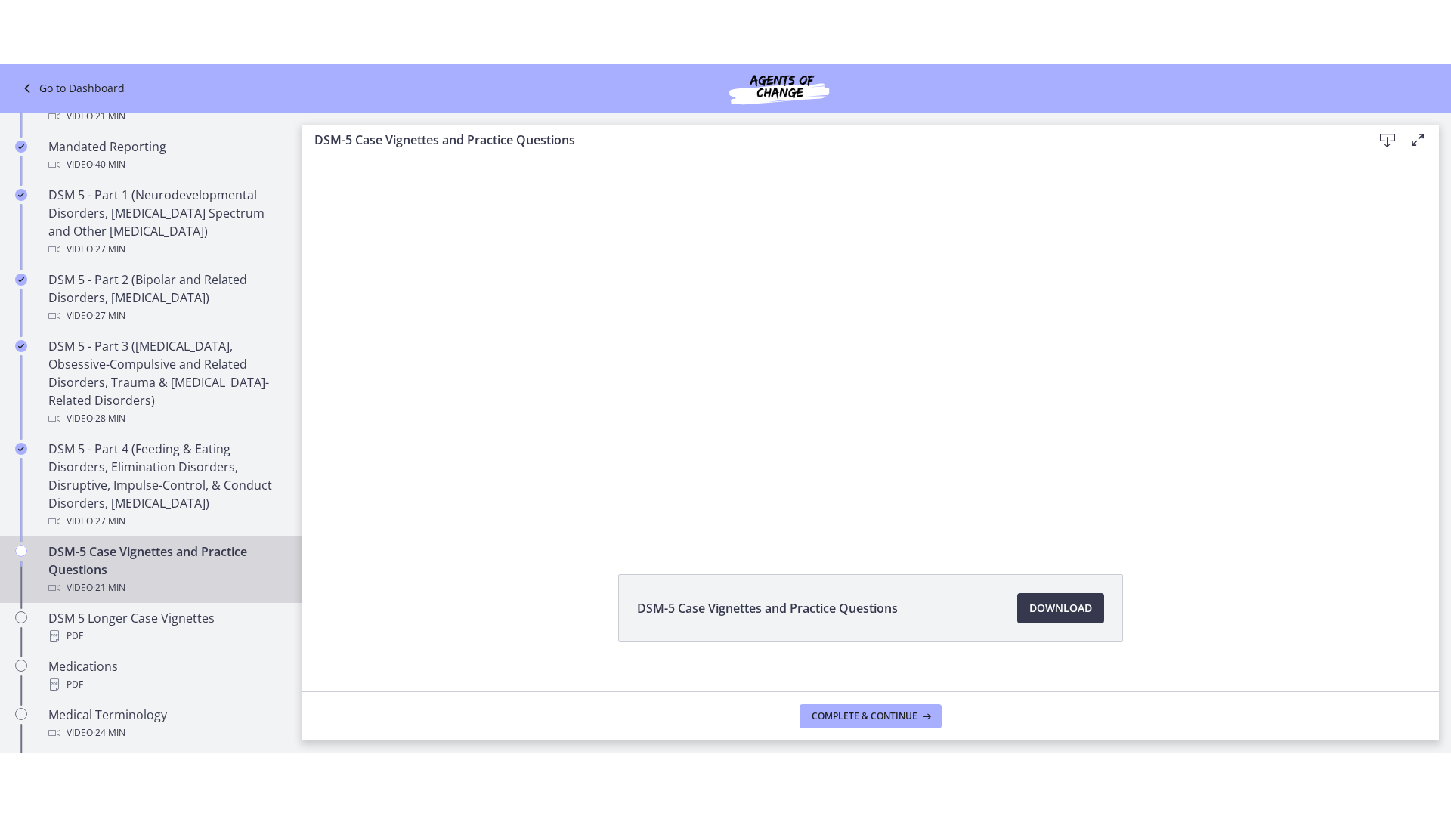
scroll to position [65, 0]
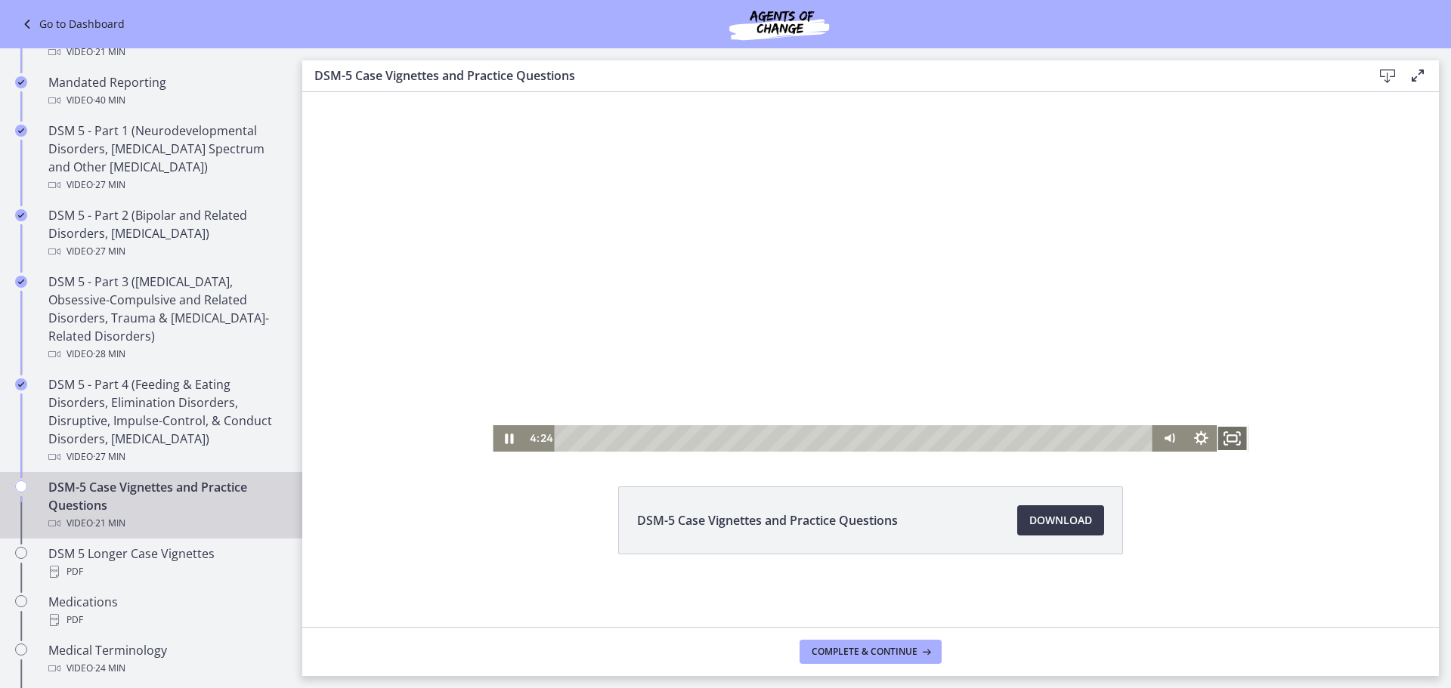
click at [1224, 439] on icon "Fullscreen" at bounding box center [1232, 438] width 32 height 26
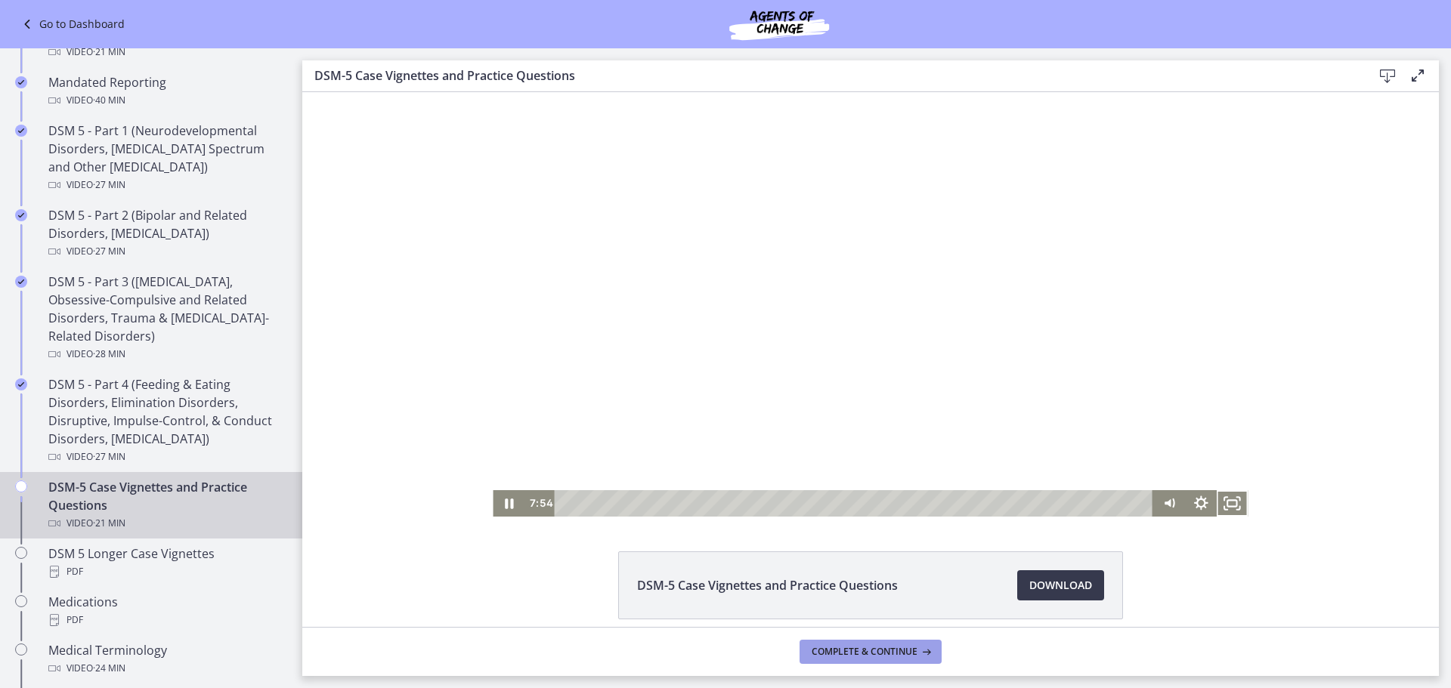
click at [865, 654] on span "Complete & continue" at bounding box center [865, 652] width 106 height 12
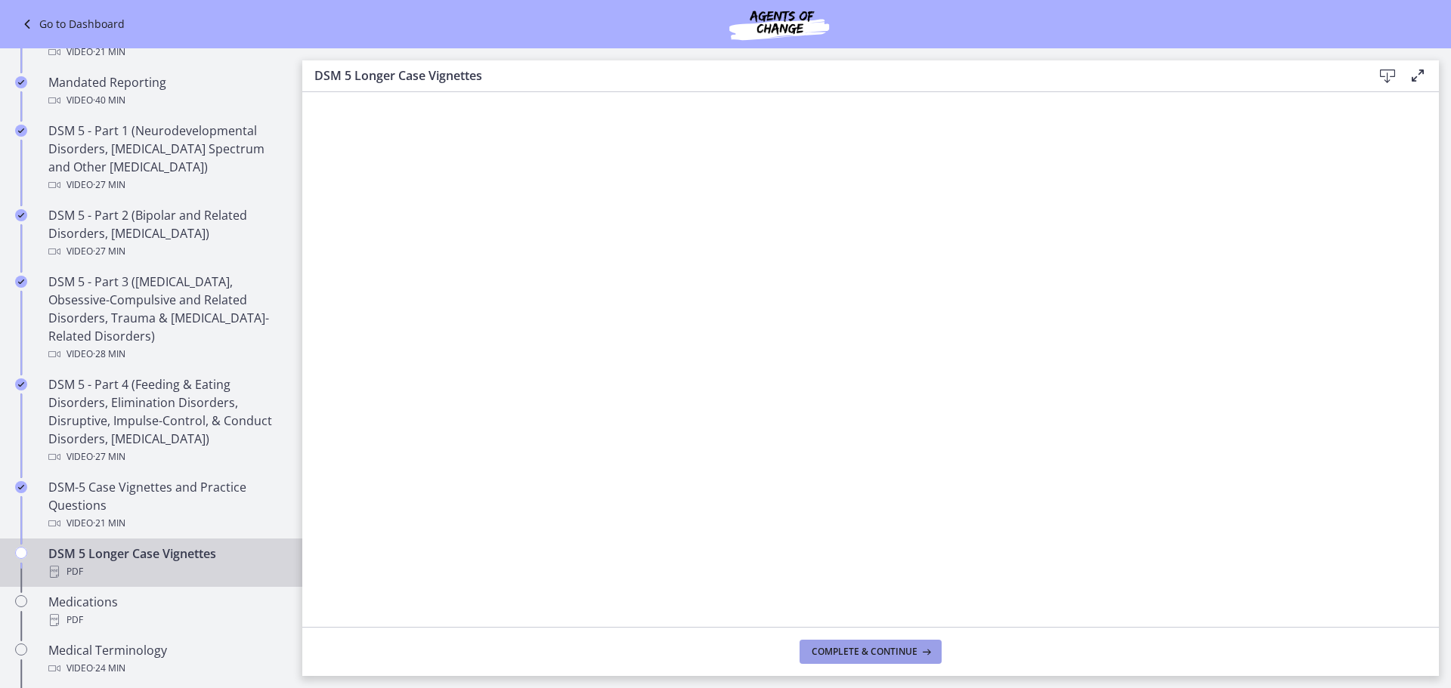
click at [858, 654] on span "Complete & continue" at bounding box center [865, 652] width 106 height 12
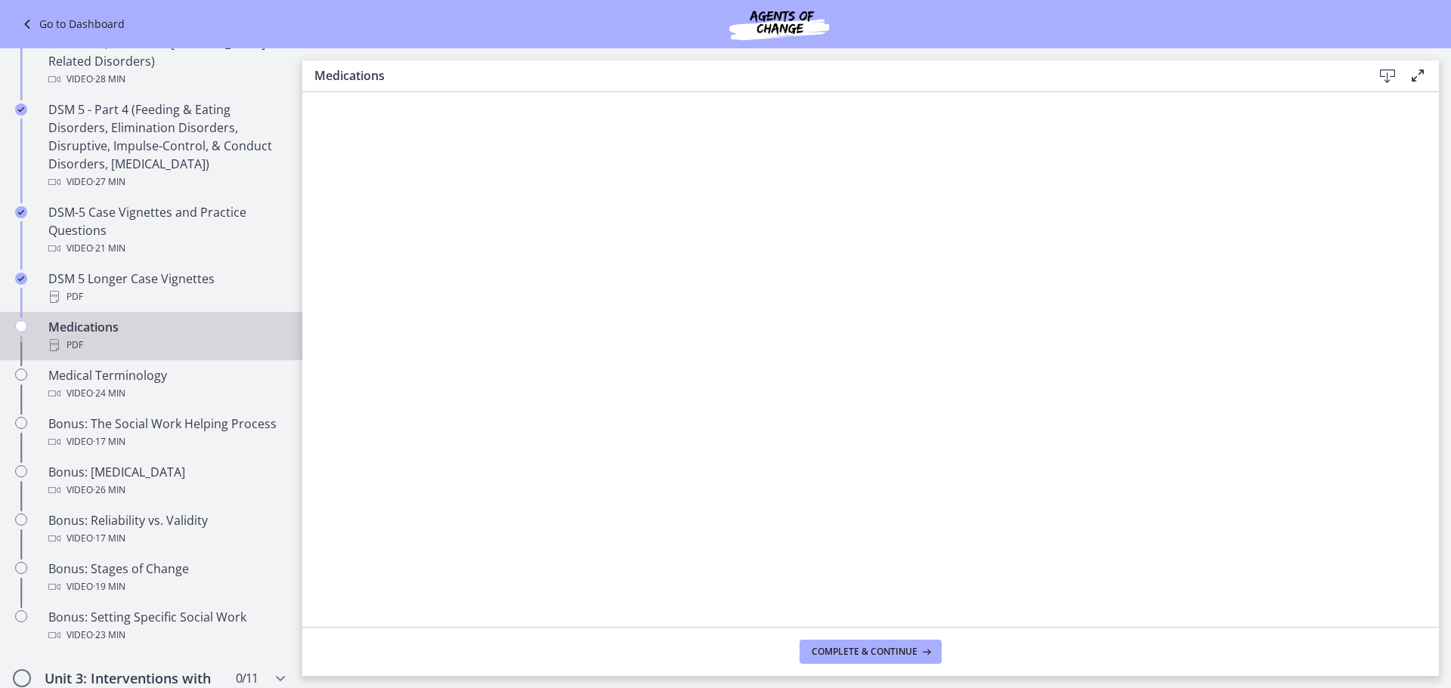
scroll to position [907, 0]
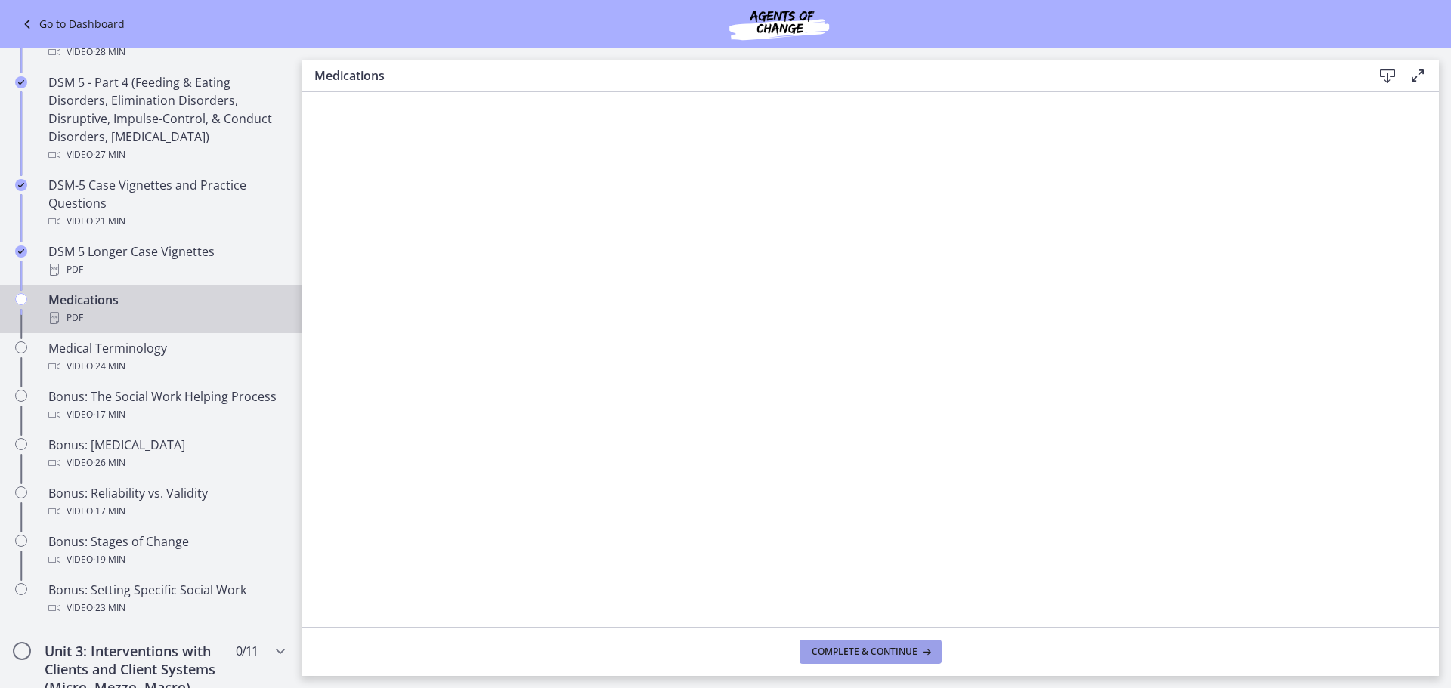
click at [856, 654] on span "Complete & continue" at bounding box center [865, 652] width 106 height 12
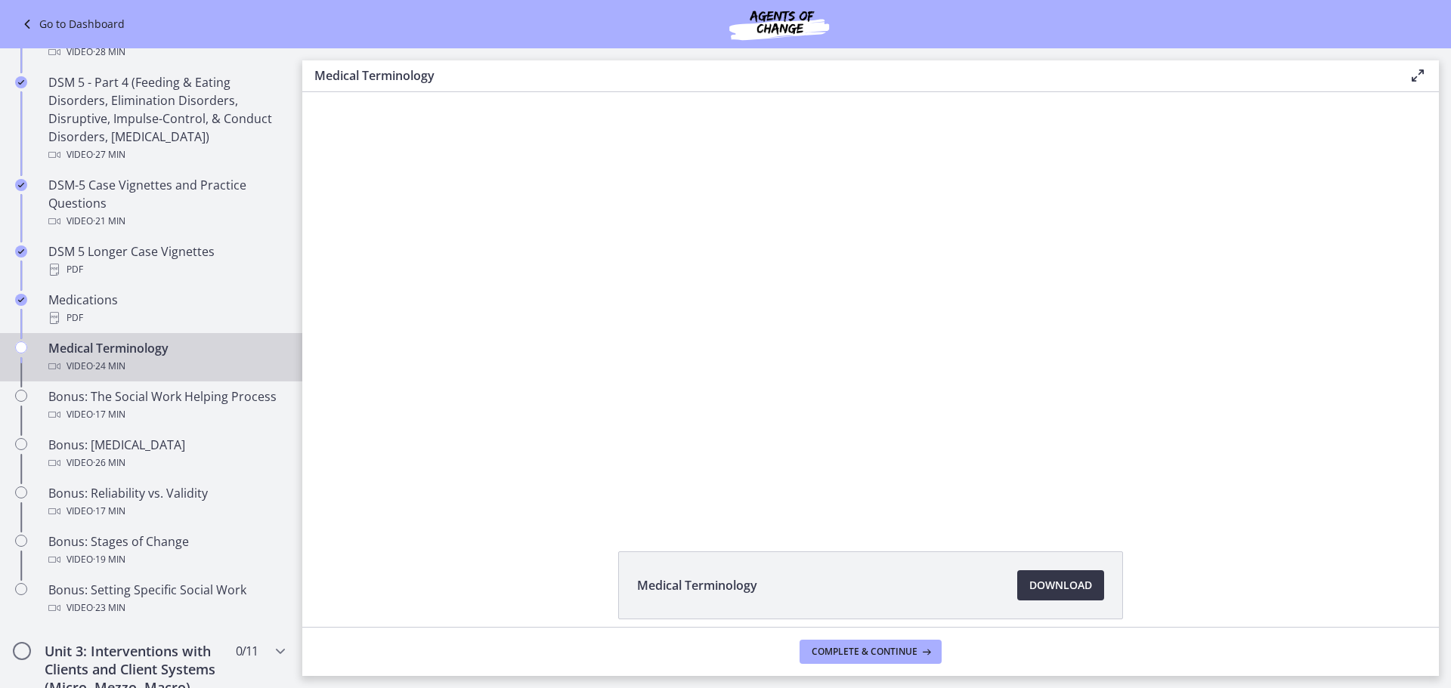
click at [1061, 583] on span "Download Opens in a new window" at bounding box center [1060, 586] width 63 height 18
click at [872, 654] on span "Complete & continue" at bounding box center [865, 652] width 106 height 12
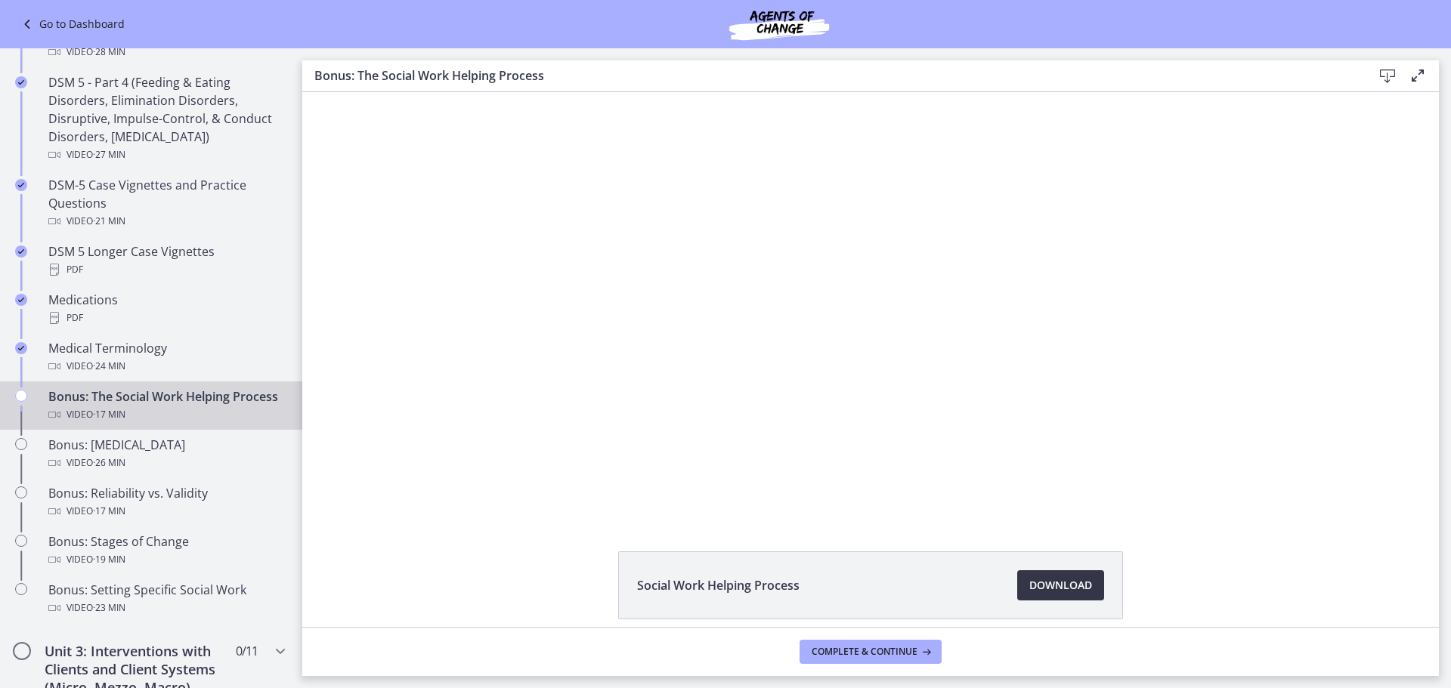
click at [1056, 598] on link "Download Opens in a new window" at bounding box center [1060, 585] width 87 height 30
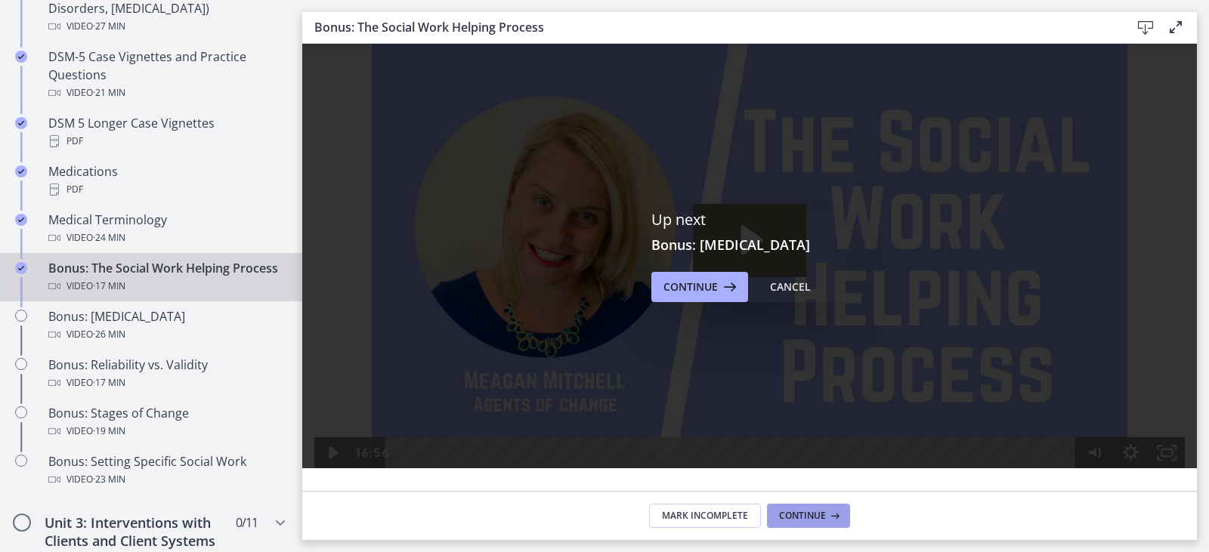
click at [827, 518] on icon at bounding box center [833, 516] width 15 height 12
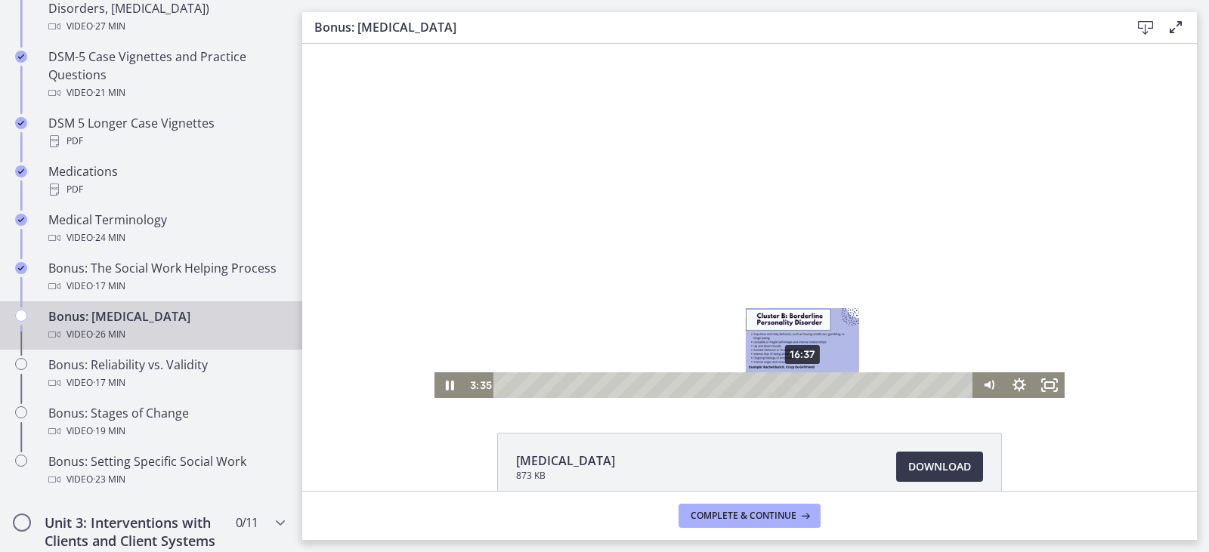
scroll to position [82, 0]
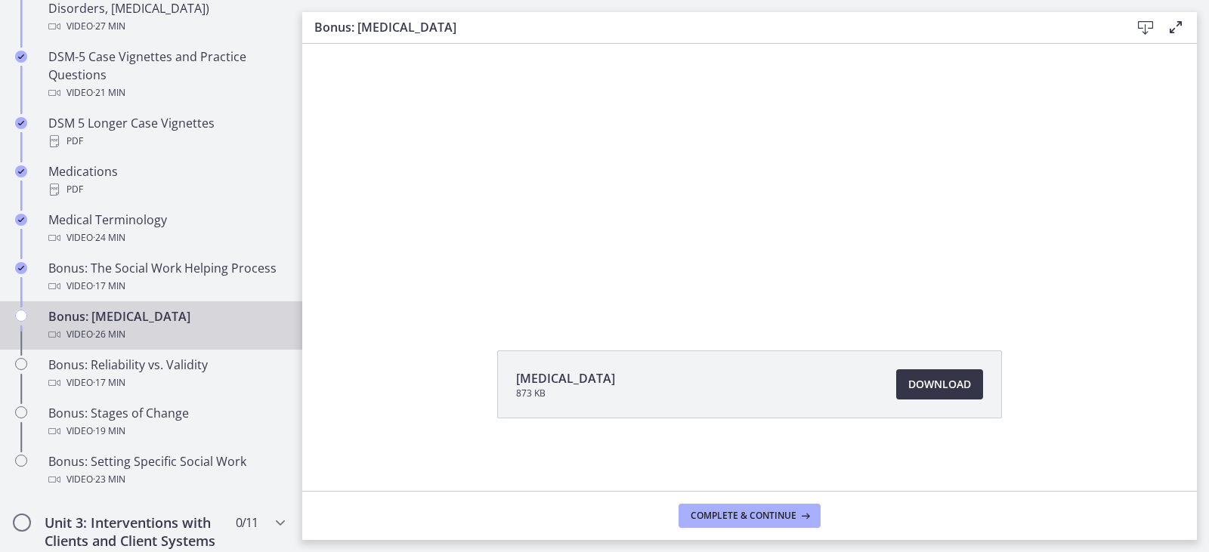
click at [912, 393] on span "Download Opens in a new window" at bounding box center [939, 385] width 63 height 18
click at [754, 511] on span "Complete & continue" at bounding box center [744, 516] width 106 height 12
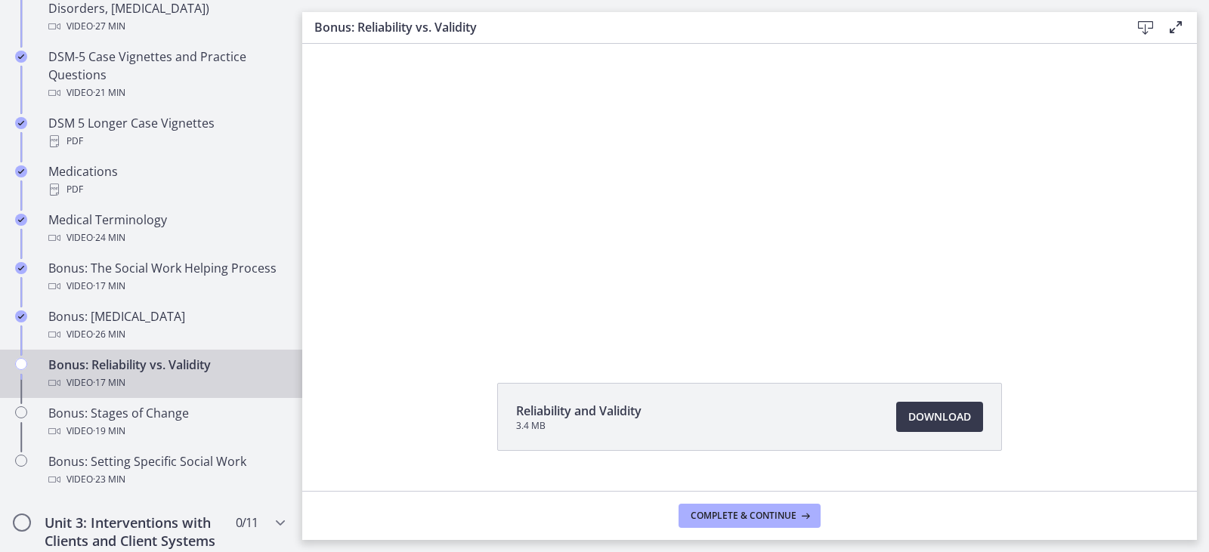
scroll to position [76, 0]
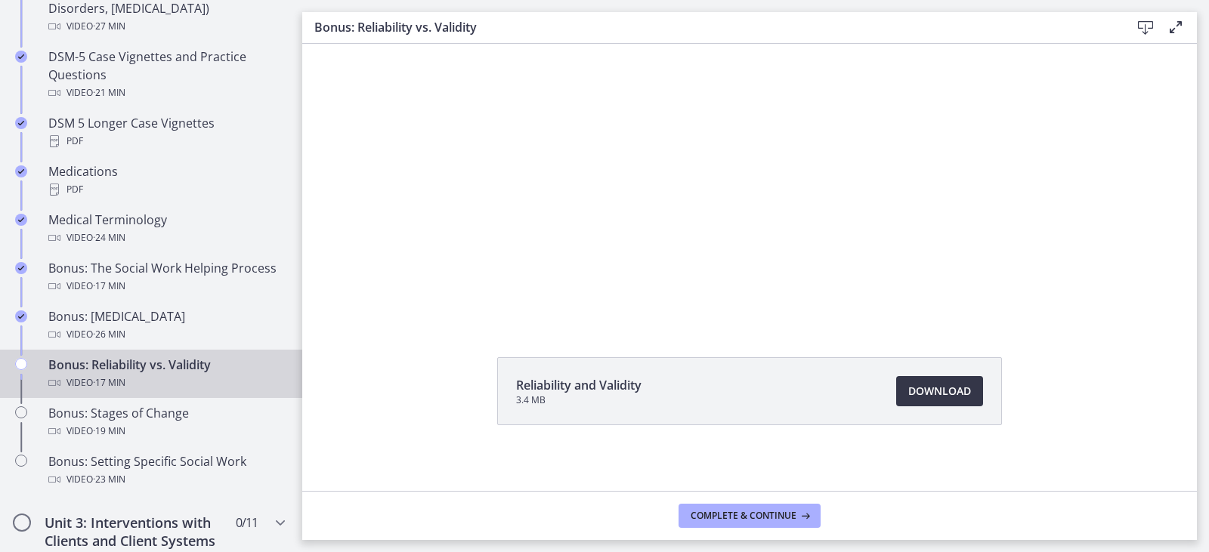
click at [929, 397] on span "Download Opens in a new window" at bounding box center [939, 391] width 63 height 18
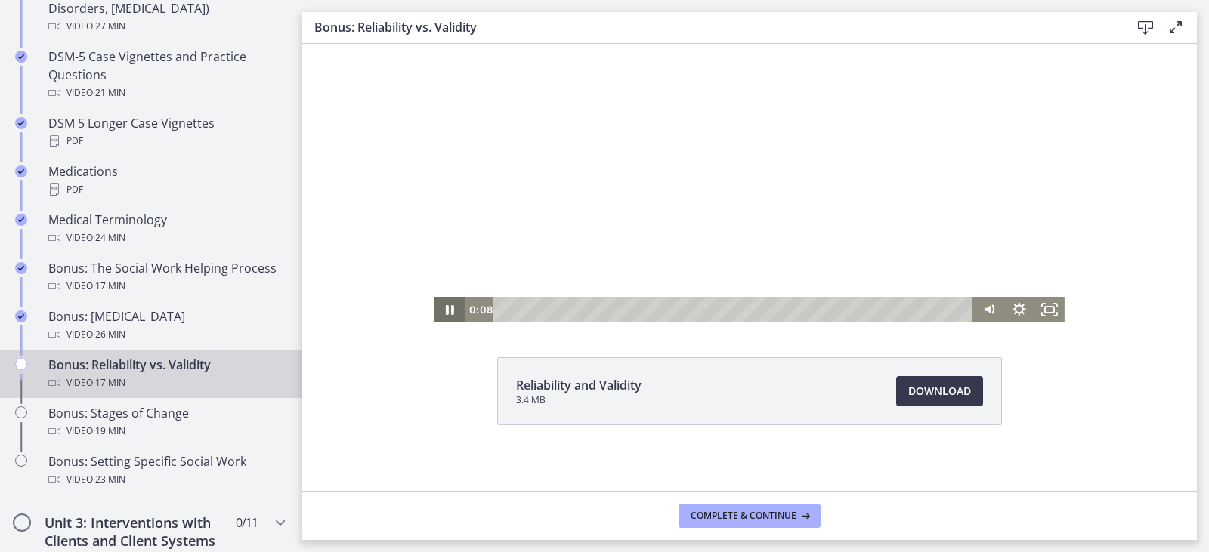
click at [449, 310] on icon "Pause" at bounding box center [449, 310] width 30 height 26
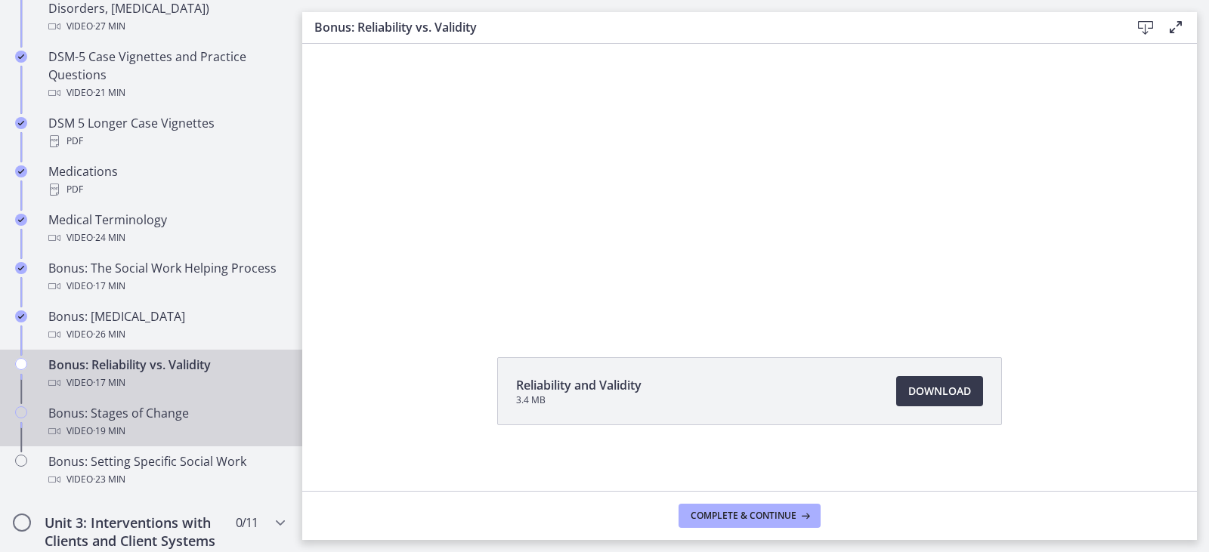
click at [141, 419] on div "Bonus: Stages of Change Video · 19 min" at bounding box center [166, 422] width 236 height 36
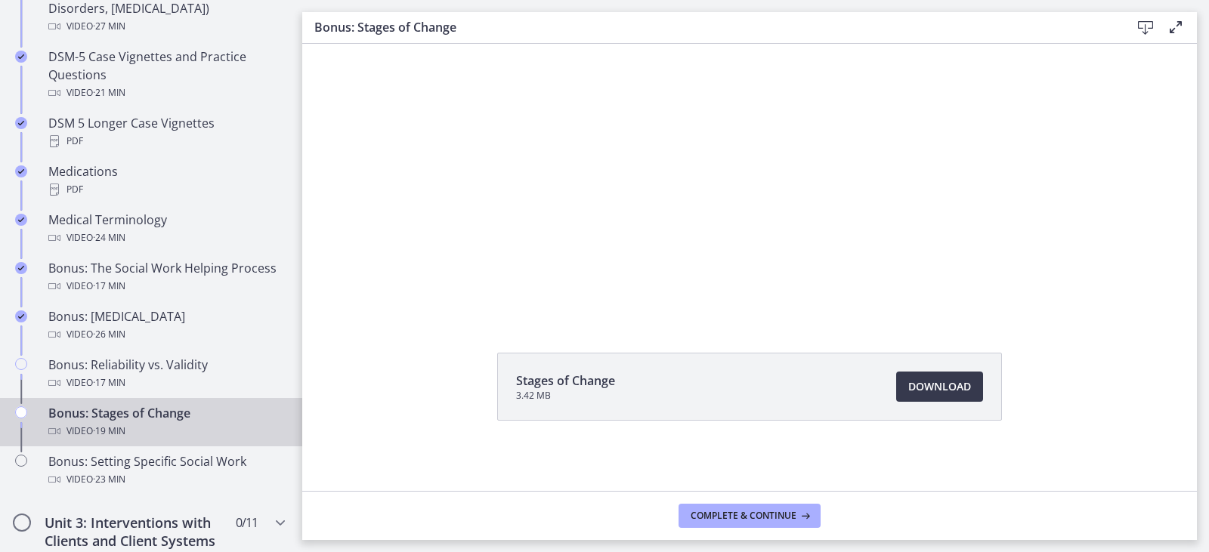
scroll to position [82, 0]
click at [921, 388] on span "Download Opens in a new window" at bounding box center [939, 385] width 63 height 18
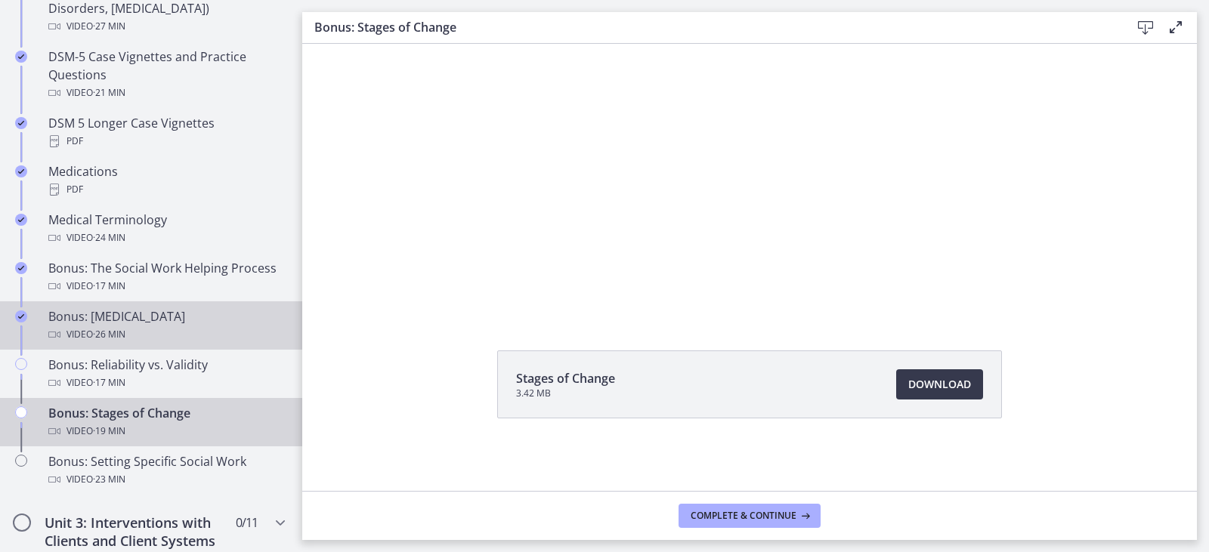
click at [144, 319] on div "Bonus: [MEDICAL_DATA] Video · 26 min" at bounding box center [166, 326] width 236 height 36
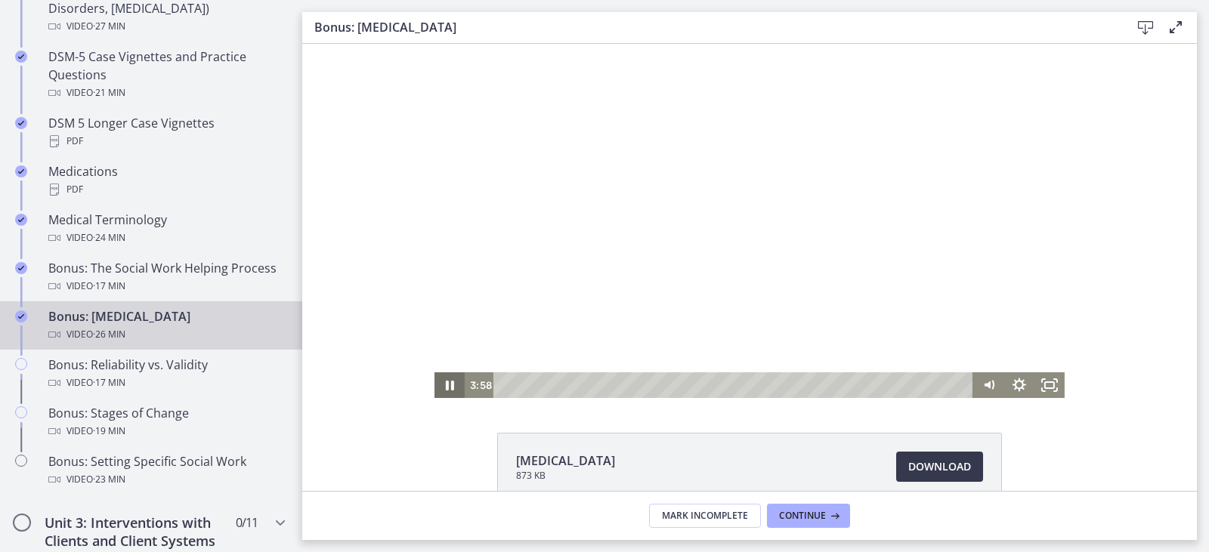
click at [450, 386] on icon "Pause" at bounding box center [449, 386] width 30 height 26
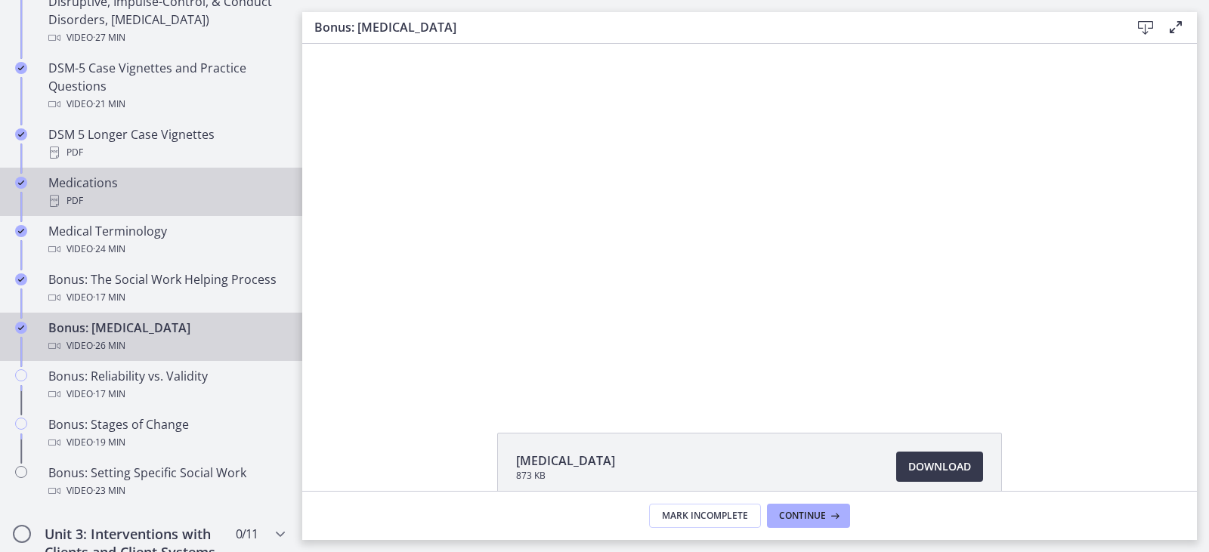
scroll to position [1132, 0]
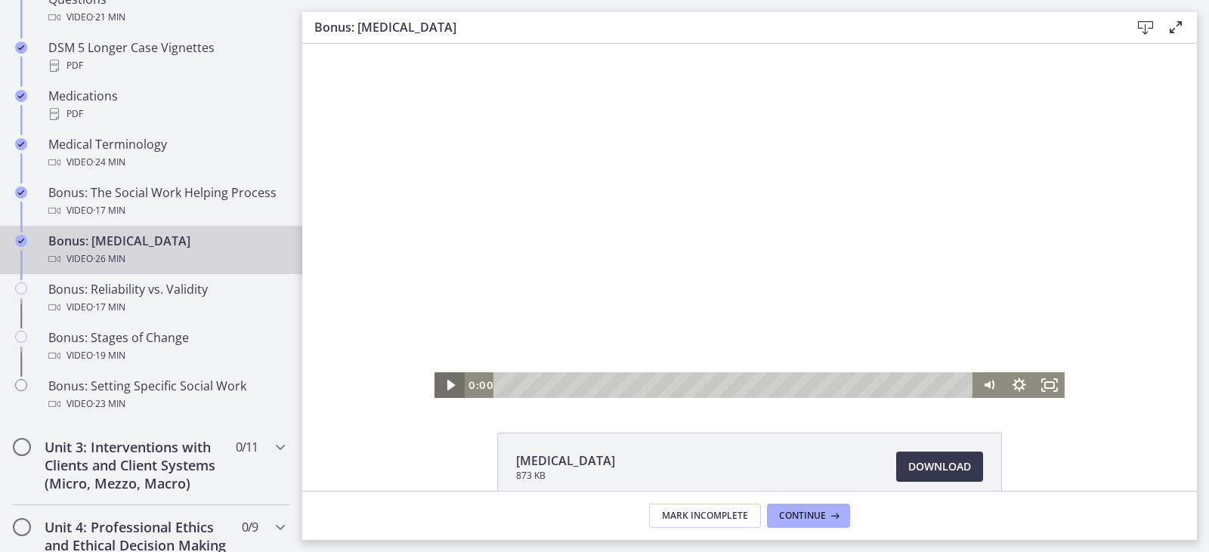
drag, startPoint x: 570, startPoint y: 387, endPoint x: 430, endPoint y: 381, distance: 140.7
click at [434, 381] on div "0:00 0:03" at bounding box center [749, 386] width 630 height 26
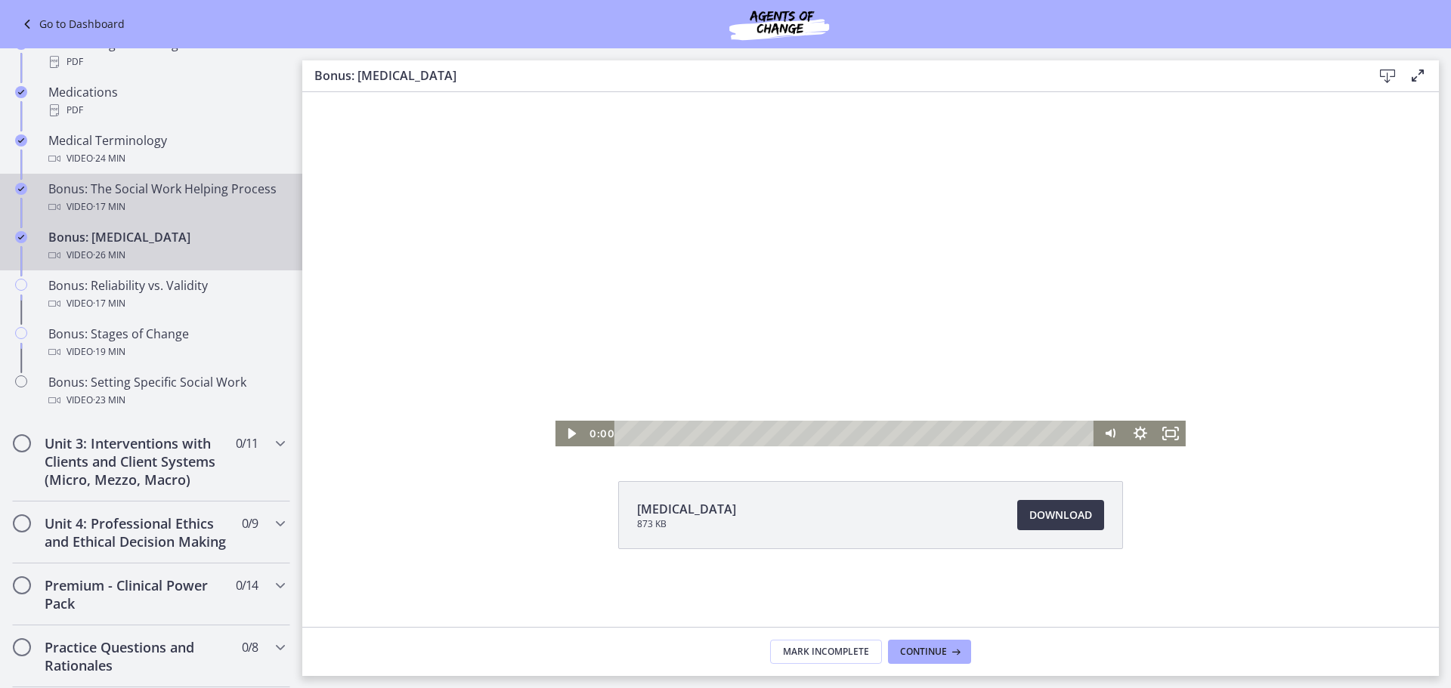
scroll to position [979, 0]
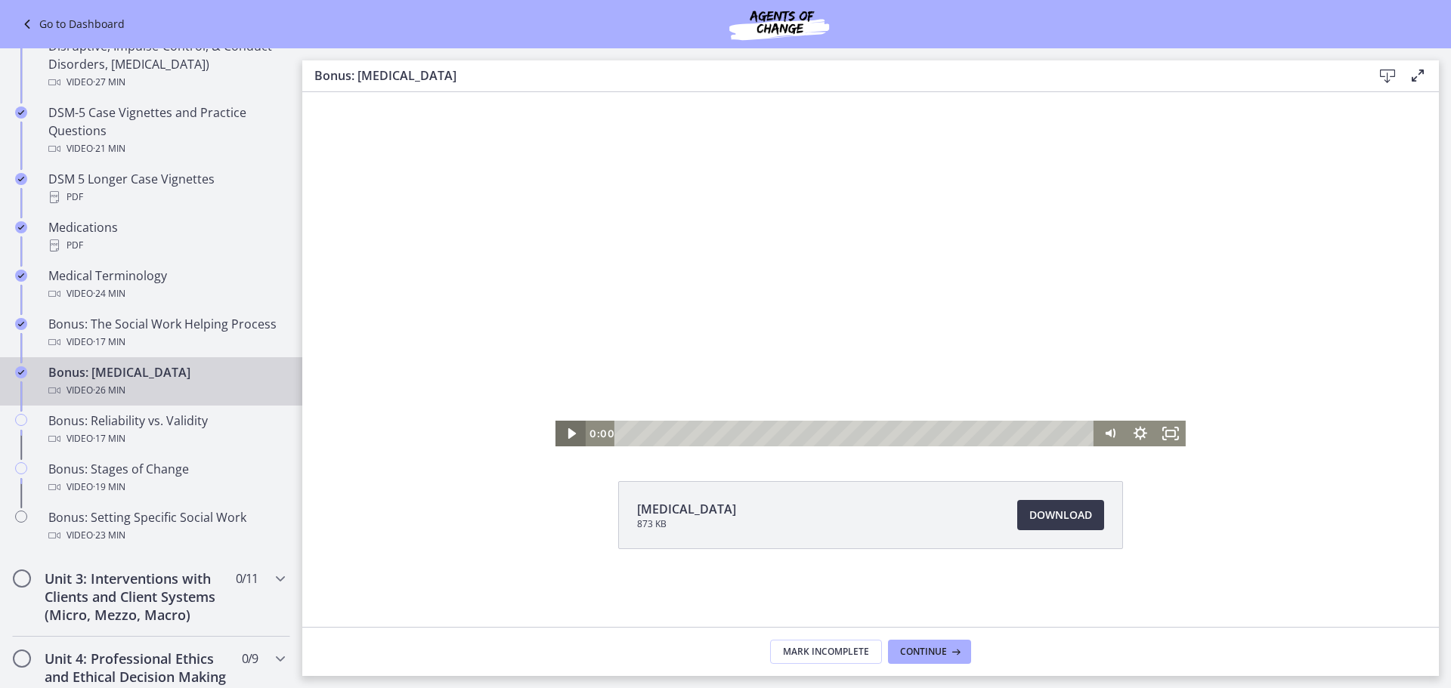
click at [570, 437] on icon "Play Video" at bounding box center [572, 433] width 8 height 11
click at [1170, 423] on icon "Fullscreen" at bounding box center [1170, 434] width 30 height 26
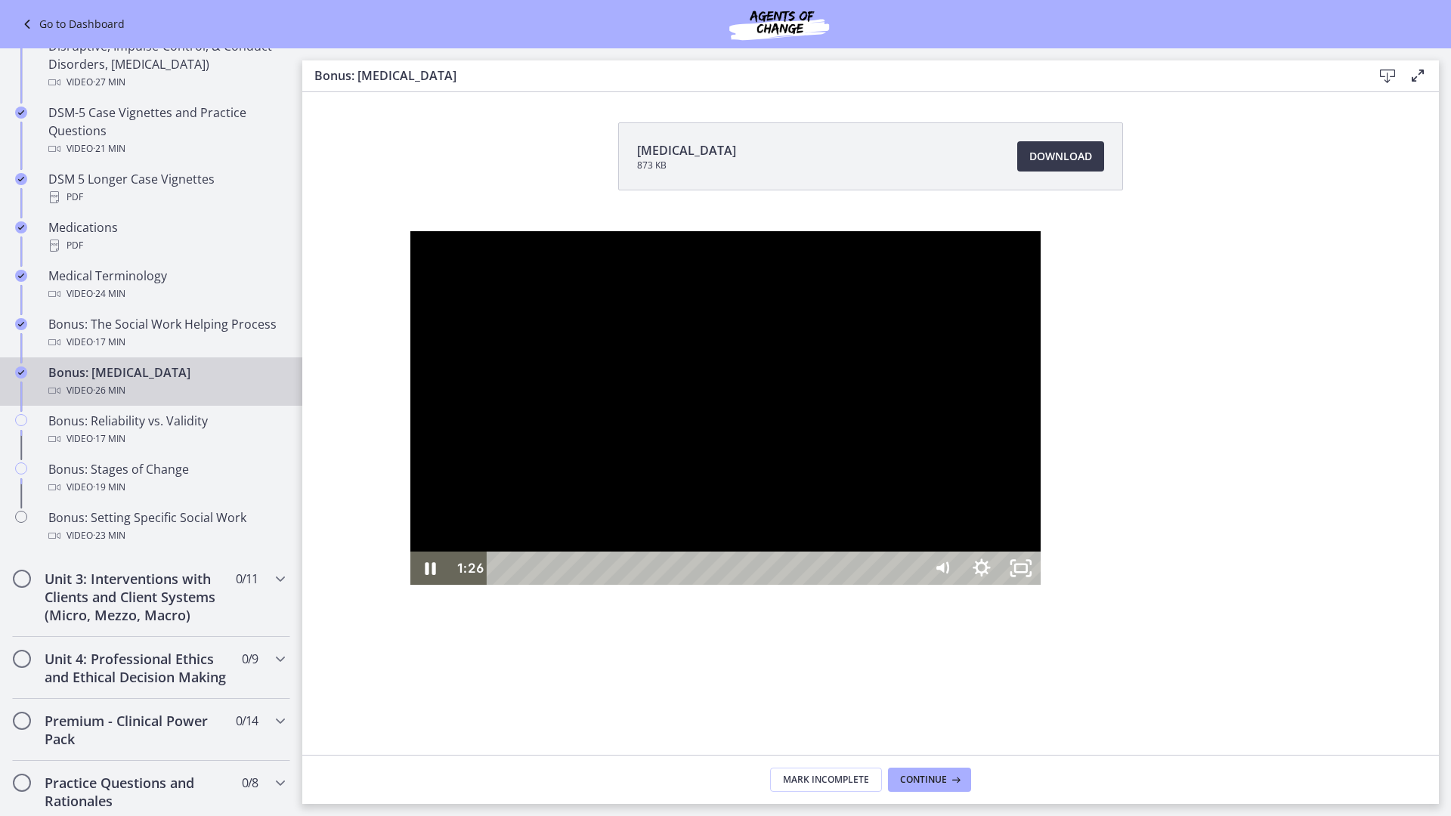
click at [450, 585] on div "1:26 0:00" at bounding box center [686, 568] width 473 height 33
click at [410, 585] on icon "Pause" at bounding box center [429, 568] width 39 height 33
click at [822, 586] on div at bounding box center [725, 408] width 630 height 354
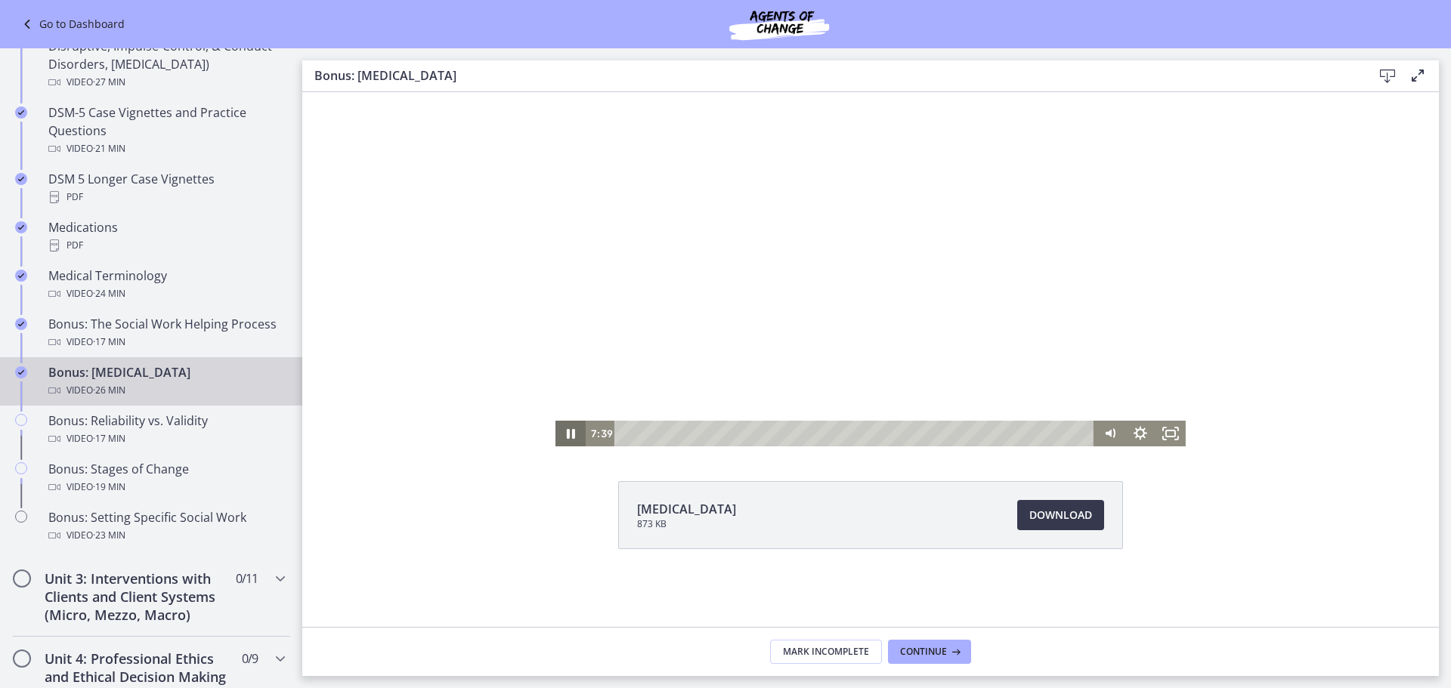
click at [567, 431] on icon "Pause" at bounding box center [571, 434] width 8 height 10
click at [569, 431] on icon "Play Video" at bounding box center [572, 433] width 8 height 11
click at [573, 431] on icon "Pause" at bounding box center [571, 434] width 10 height 12
